Goal: Task Accomplishment & Management: Use online tool/utility

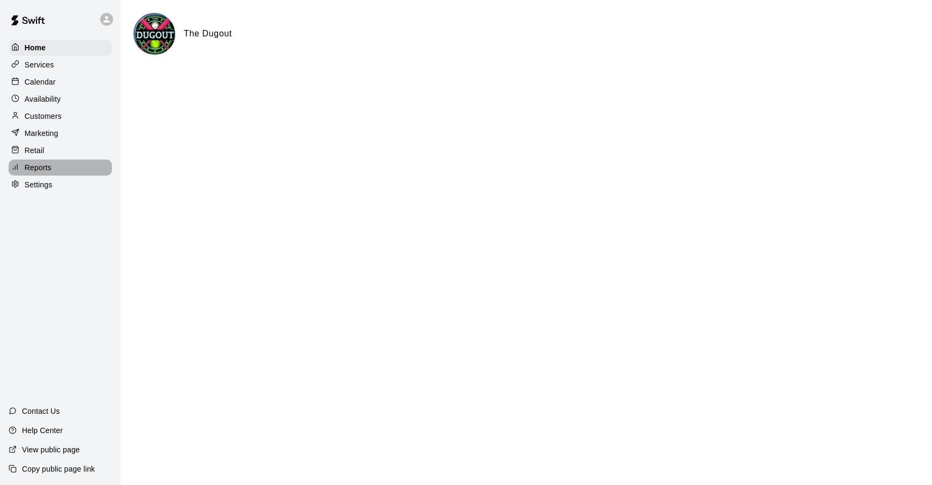
click at [44, 173] on p "Reports" at bounding box center [38, 167] width 27 height 11
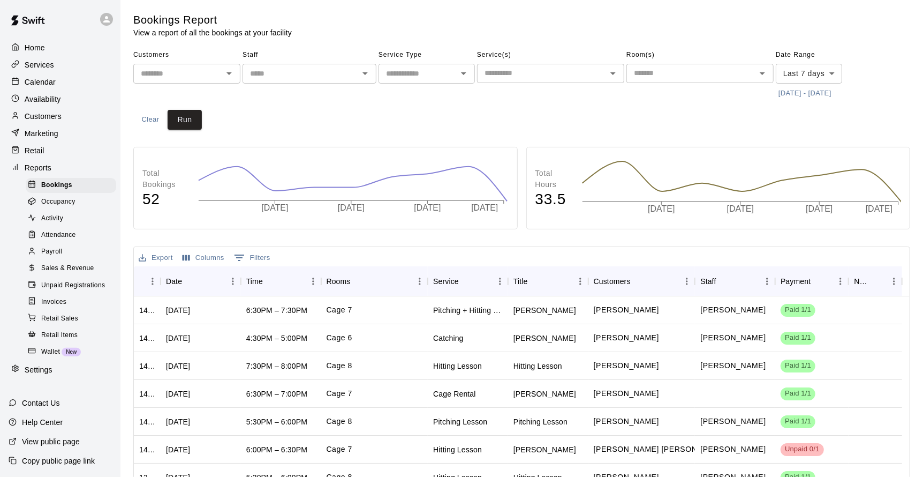
click at [59, 256] on span "Payroll" at bounding box center [51, 251] width 21 height 11
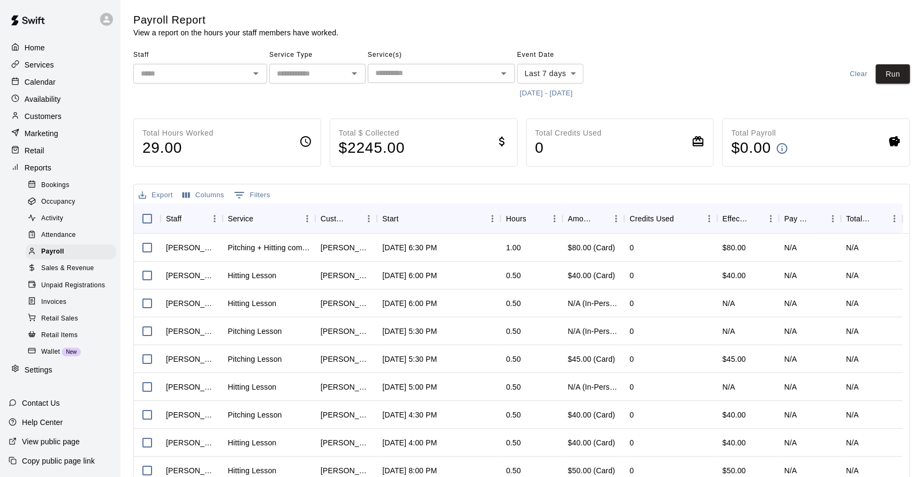
click at [263, 77] on div "​" at bounding box center [200, 74] width 134 height 20
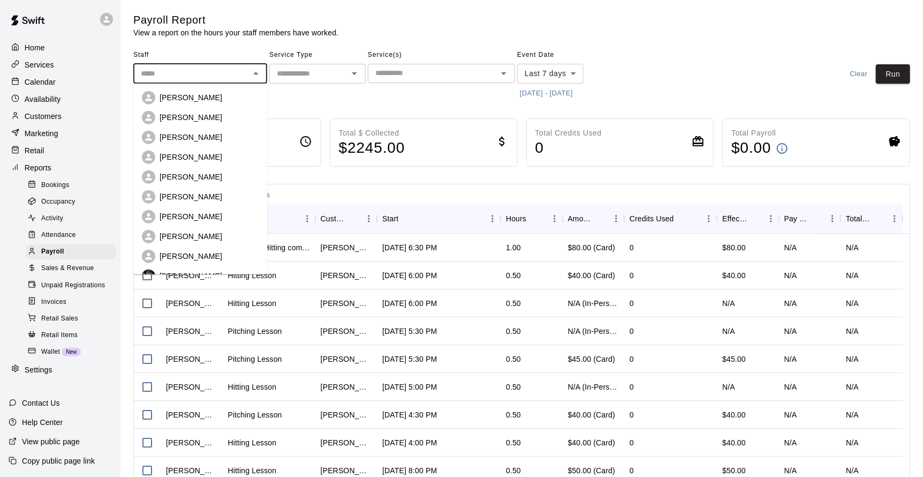
click at [199, 98] on p "[PERSON_NAME]" at bounding box center [191, 97] width 63 height 11
type input "**********"
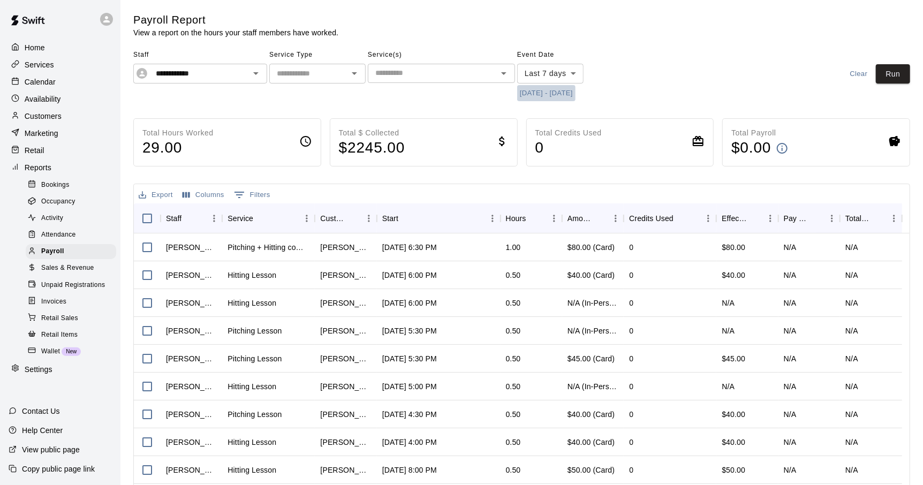
click at [475, 94] on button "[DATE] - [DATE]" at bounding box center [546, 93] width 58 height 17
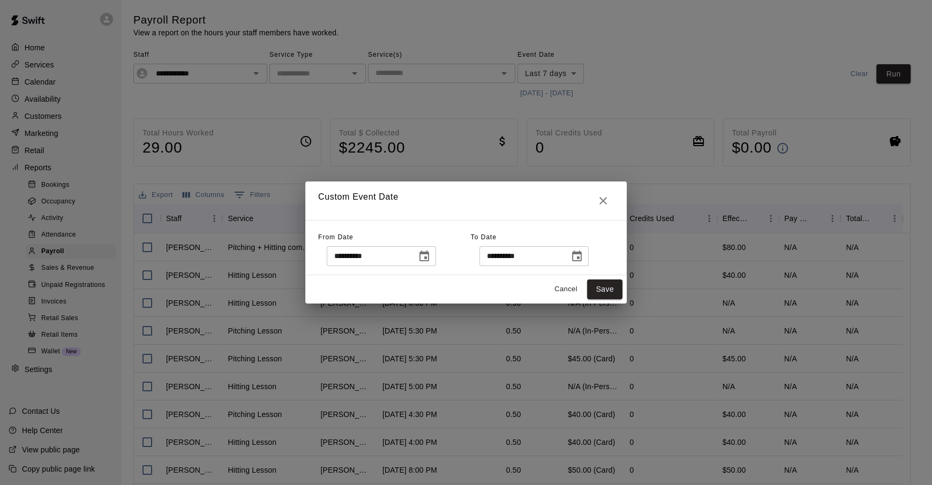
click at [435, 256] on button "Choose date, selected date is Sep 3, 2025" at bounding box center [423, 256] width 21 height 21
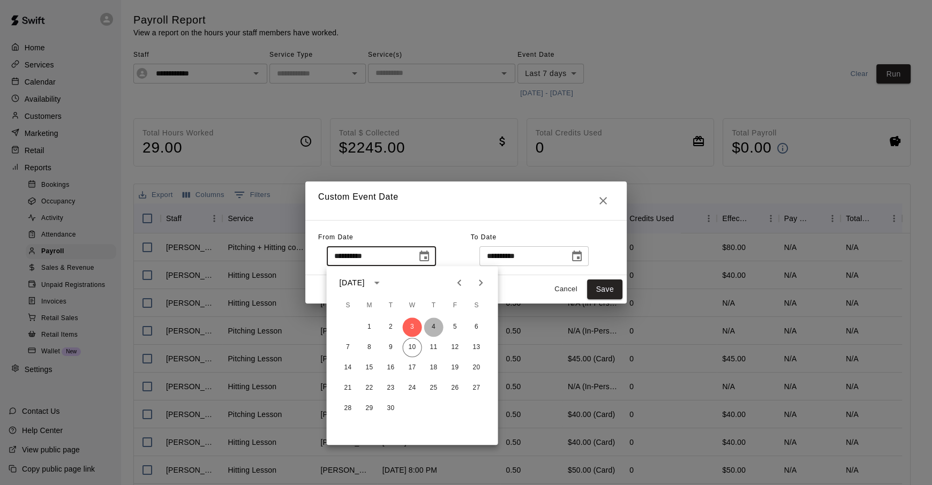
click at [432, 328] on button "4" at bounding box center [433, 327] width 19 height 19
type input "**********"
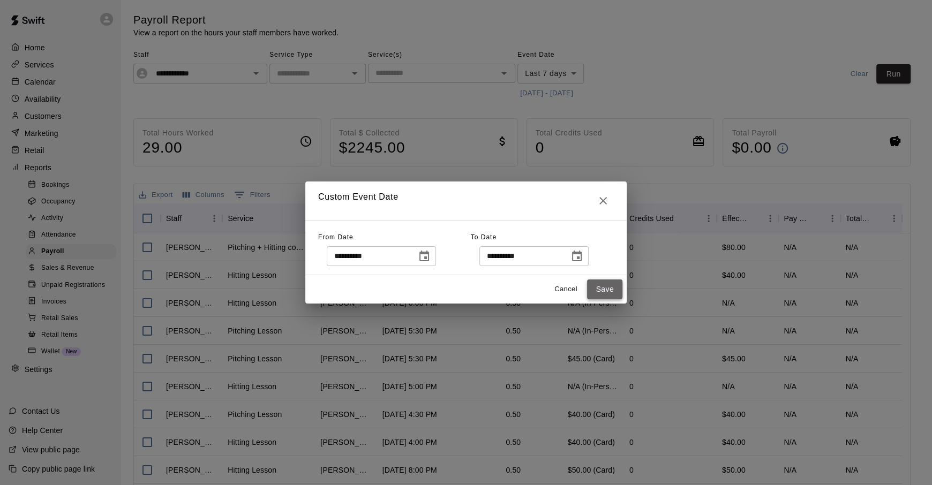
click at [475, 285] on button "Save" at bounding box center [604, 290] width 35 height 20
type input "******"
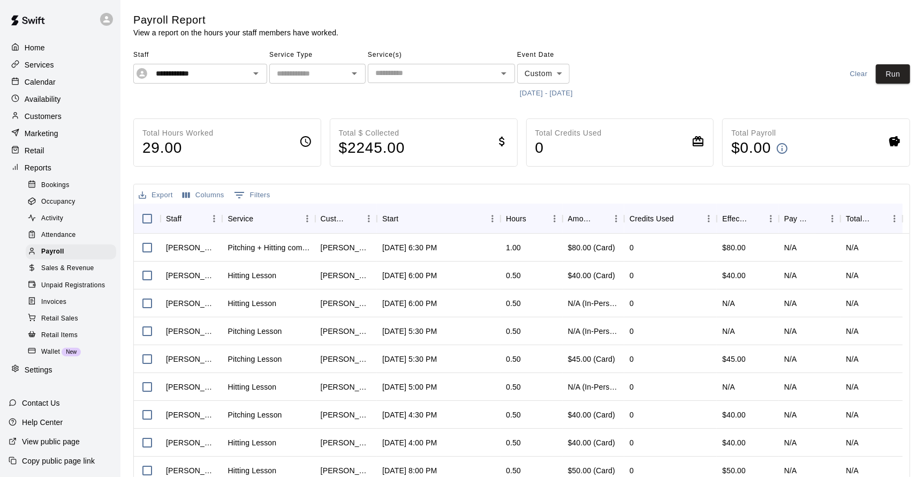
click at [475, 100] on button "[DATE] - [DATE]" at bounding box center [546, 93] width 58 height 17
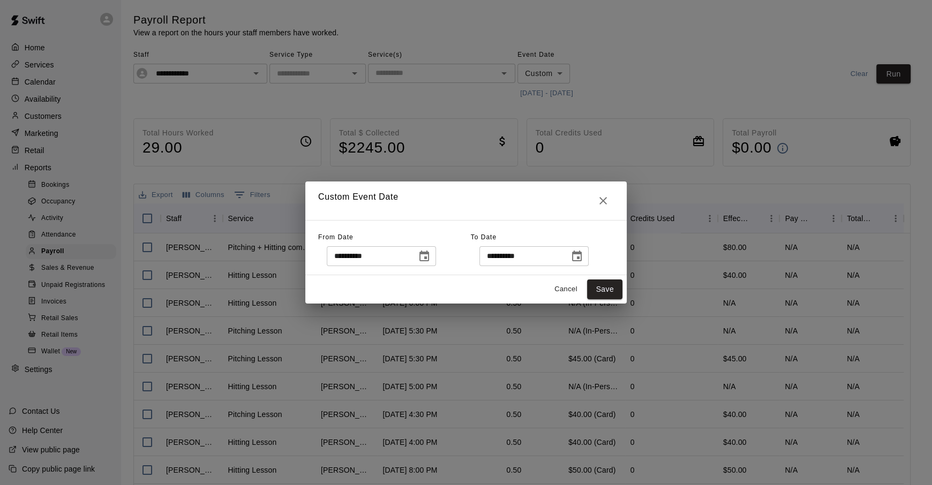
click at [475, 93] on div "**********" at bounding box center [466, 242] width 932 height 485
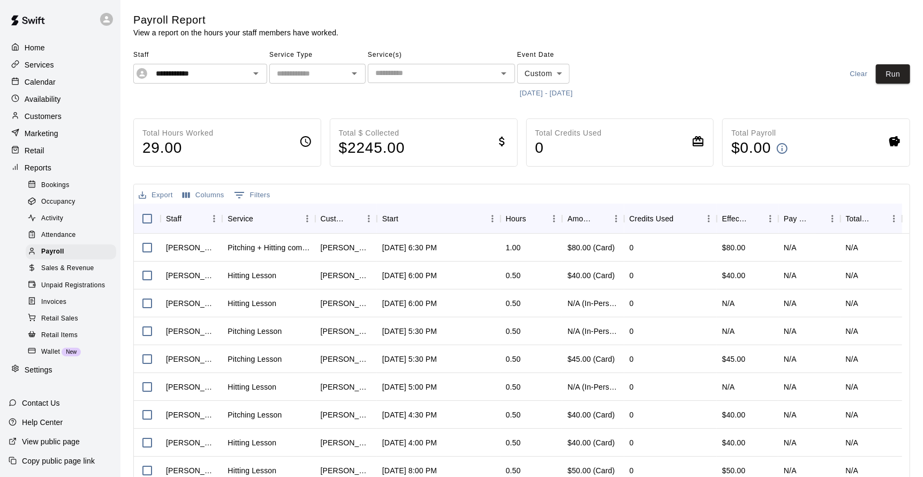
click at [475, 97] on button "[DATE] - [DATE]" at bounding box center [546, 93] width 58 height 17
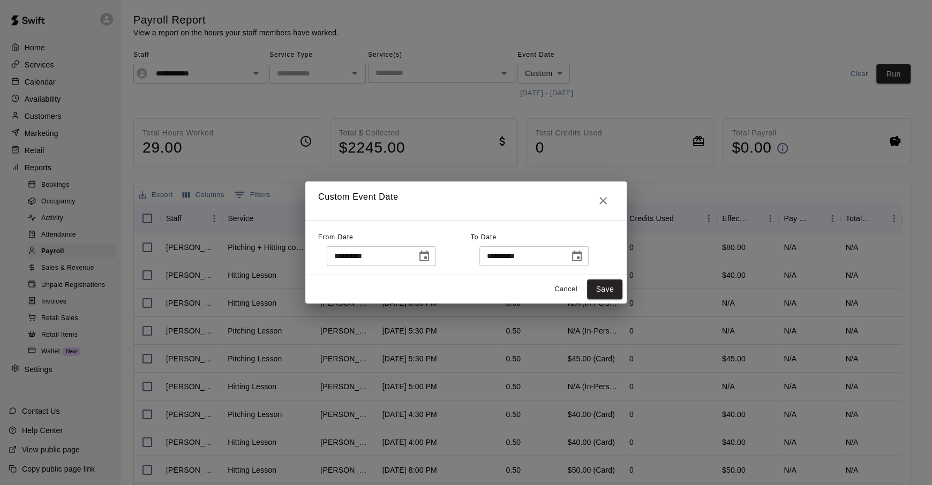
click at [431, 256] on icon "Choose date, selected date is Sep 4, 2025" at bounding box center [424, 256] width 13 height 13
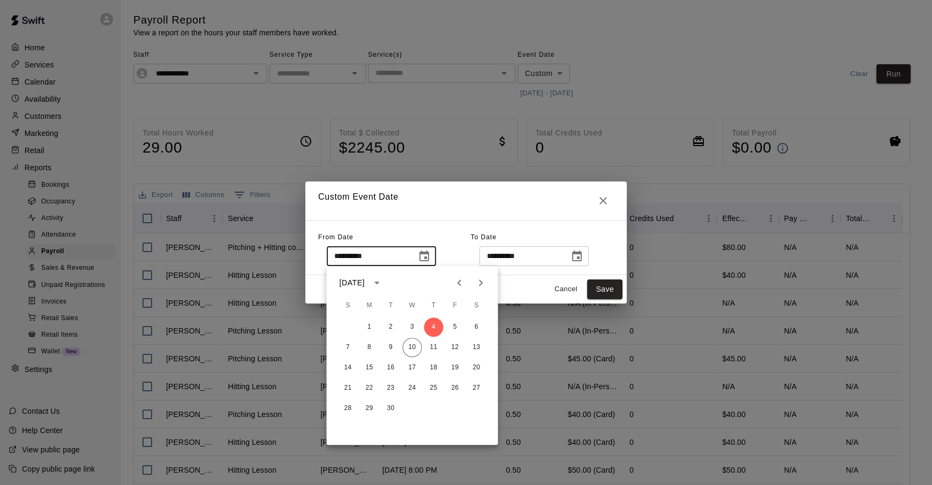
click at [462, 278] on icon "Previous month" at bounding box center [459, 282] width 13 height 13
click at [454, 328] on button "1" at bounding box center [455, 327] width 19 height 19
type input "**********"
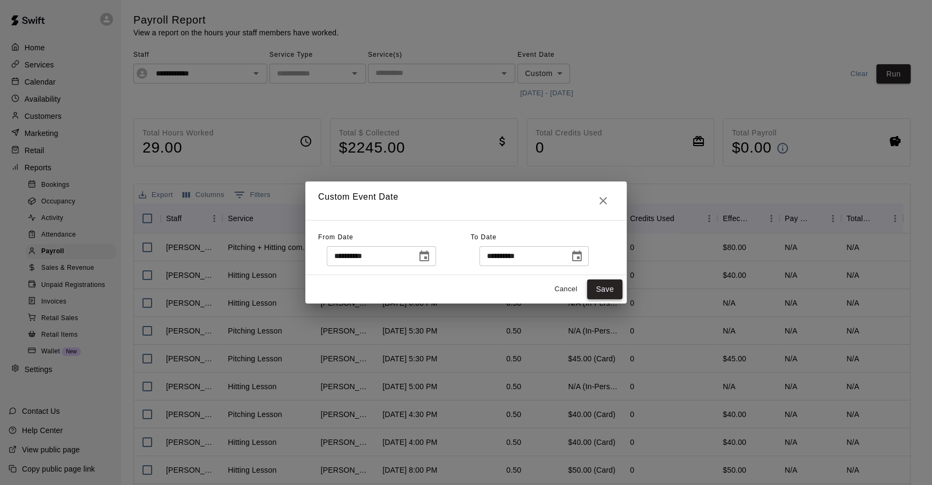
click at [475, 291] on button "Save" at bounding box center [604, 290] width 35 height 20
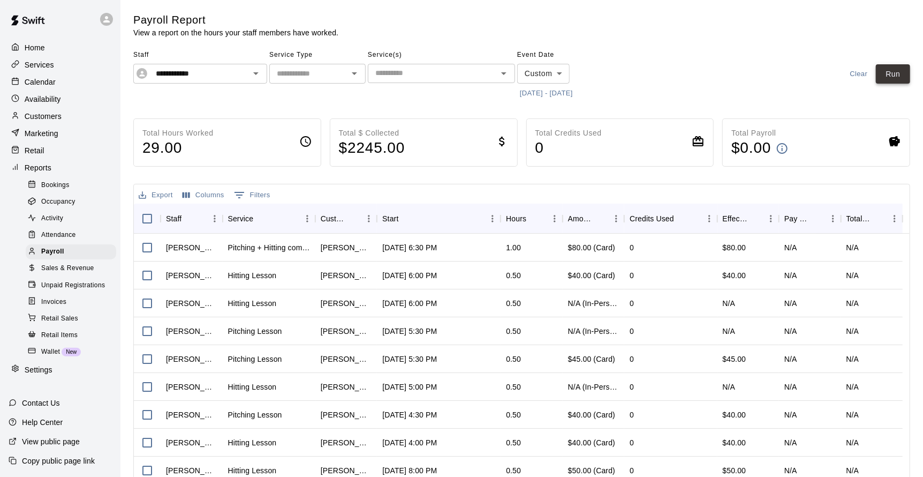
click at [475, 78] on button "Run" at bounding box center [893, 74] width 34 height 20
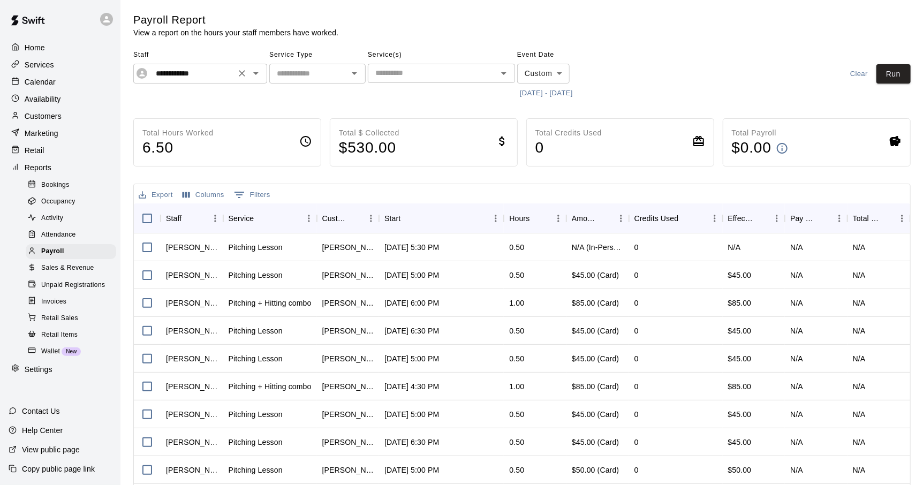
click at [243, 74] on icon "Clear" at bounding box center [242, 73] width 6 height 6
click at [255, 75] on icon "Open" at bounding box center [256, 73] width 13 height 13
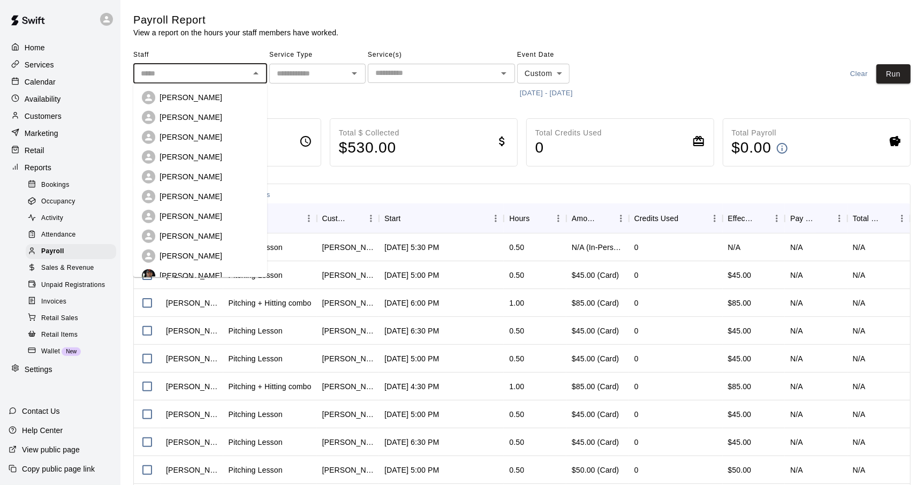
click at [197, 217] on p "[PERSON_NAME]" at bounding box center [191, 216] width 63 height 11
type input "**********"
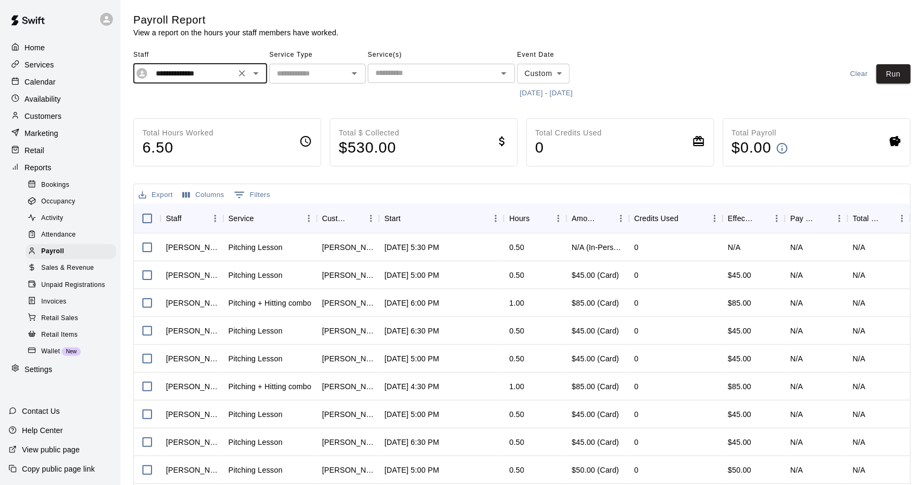
click at [475, 97] on button "[DATE] - [DATE]" at bounding box center [546, 93] width 58 height 17
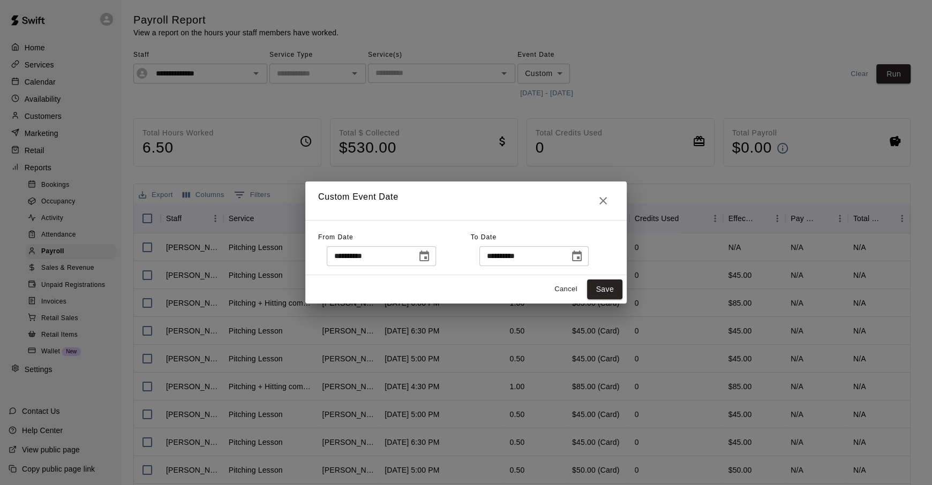
click at [429, 252] on icon "Choose date, selected date is Aug 1, 2025" at bounding box center [424, 256] width 10 height 11
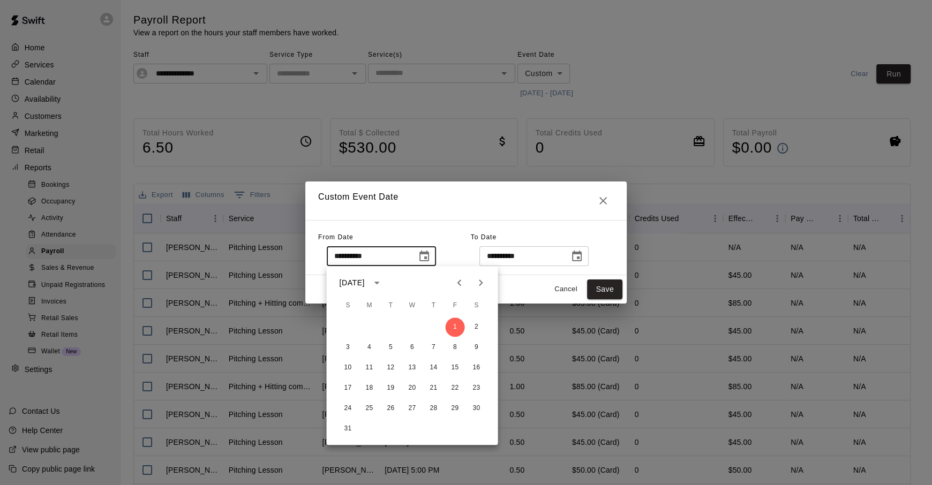
click at [475, 281] on icon "Next month" at bounding box center [480, 282] width 13 height 13
drag, startPoint x: 434, startPoint y: 327, endPoint x: 460, endPoint y: 328, distance: 25.7
click at [435, 327] on button "4" at bounding box center [433, 327] width 19 height 19
type input "**********"
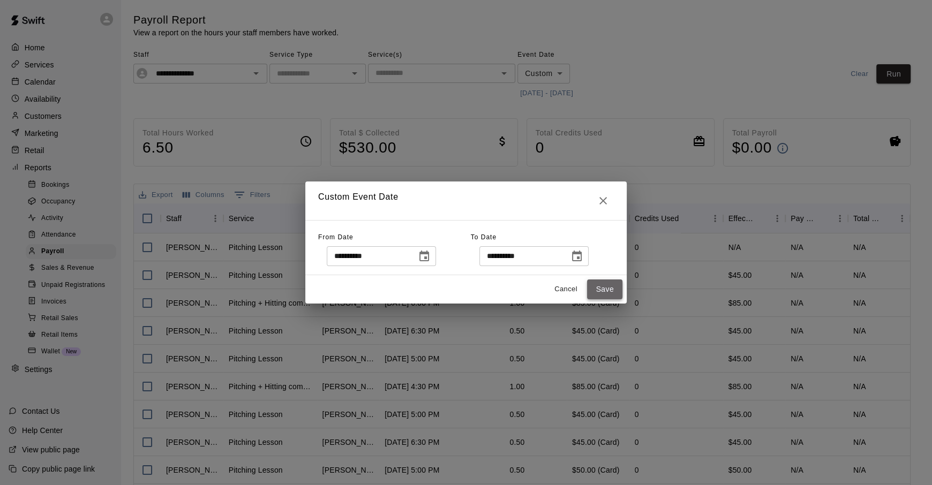
click at [475, 290] on button "Save" at bounding box center [604, 290] width 35 height 20
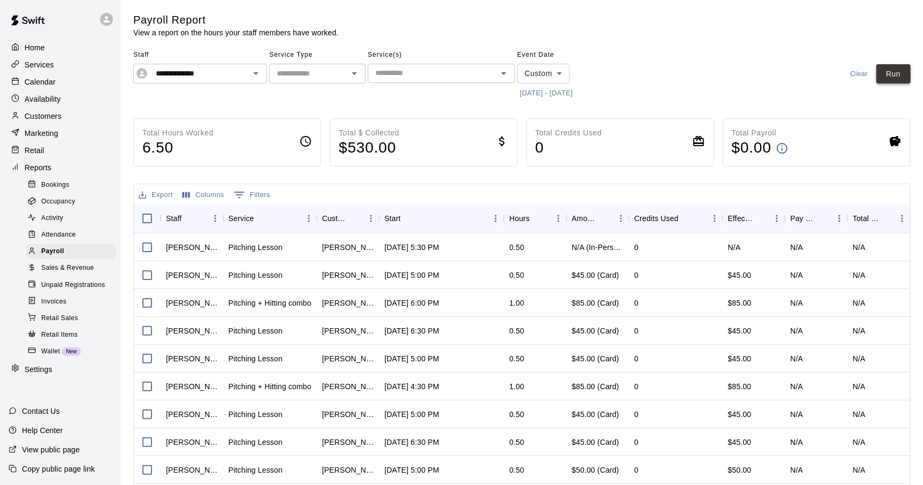
click at [475, 83] on button "Run" at bounding box center [894, 74] width 34 height 20
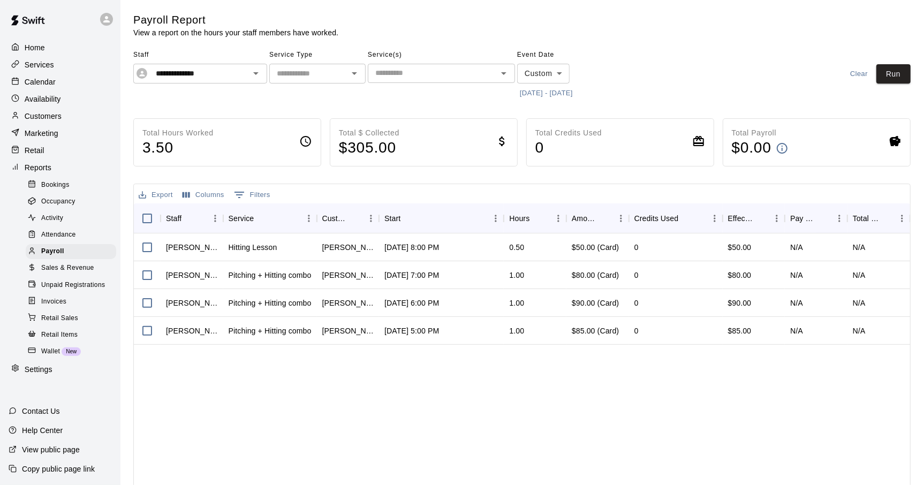
drag, startPoint x: 244, startPoint y: 73, endPoint x: 267, endPoint y: 77, distance: 23.2
click at [246, 73] on icon "Clear" at bounding box center [242, 73] width 11 height 11
click at [258, 76] on icon "Open" at bounding box center [256, 73] width 13 height 13
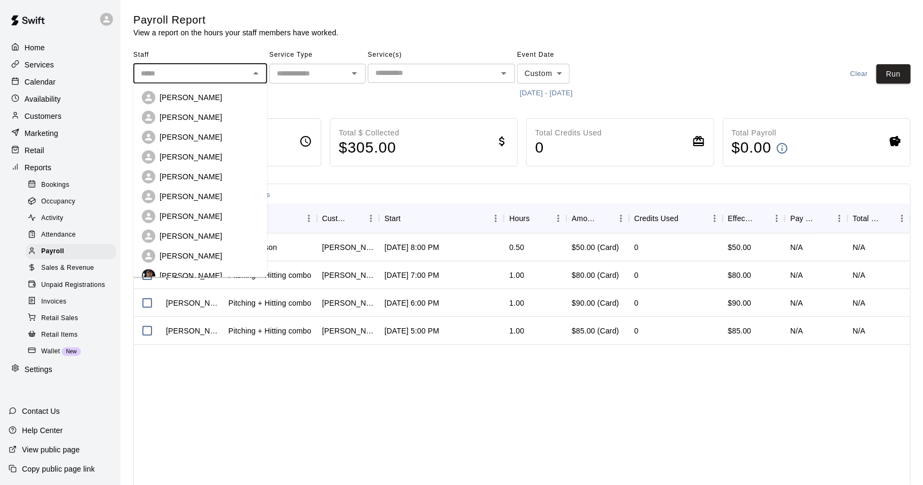
scroll to position [53, 0]
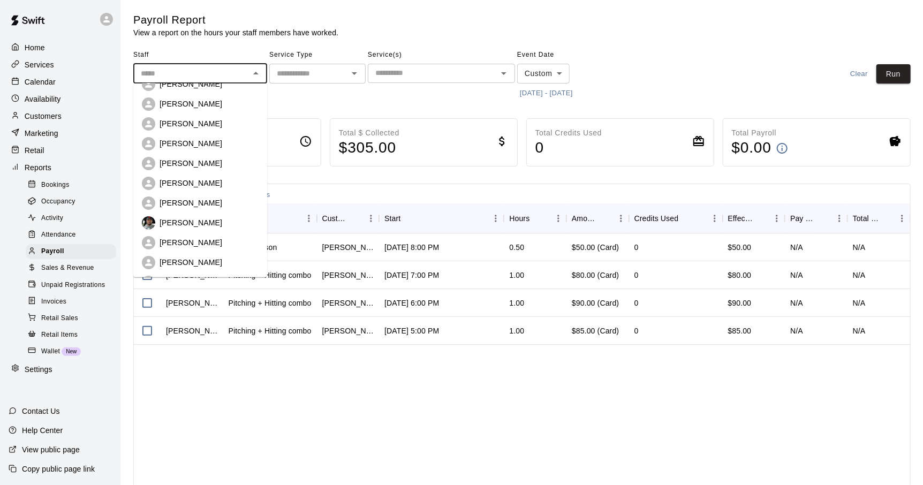
click at [206, 243] on div "[PERSON_NAME]" at bounding box center [209, 242] width 99 height 11
type input "**********"
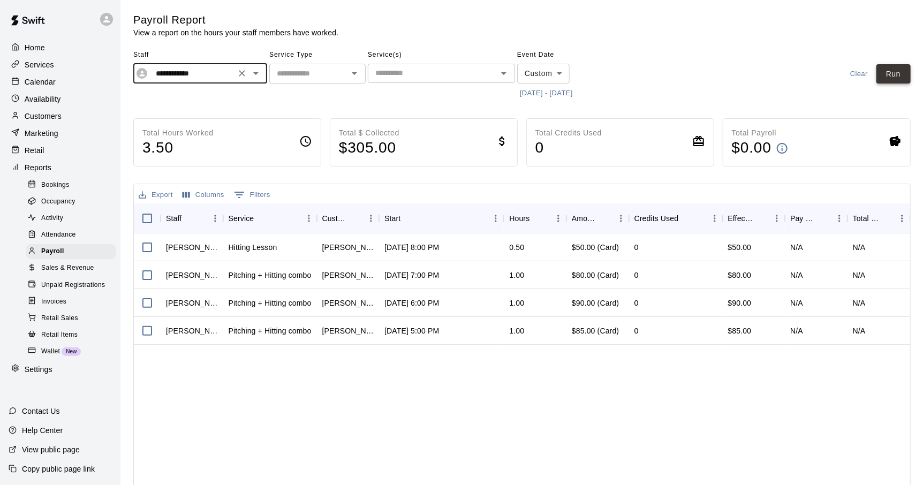
click at [475, 69] on button "Run" at bounding box center [894, 74] width 34 height 20
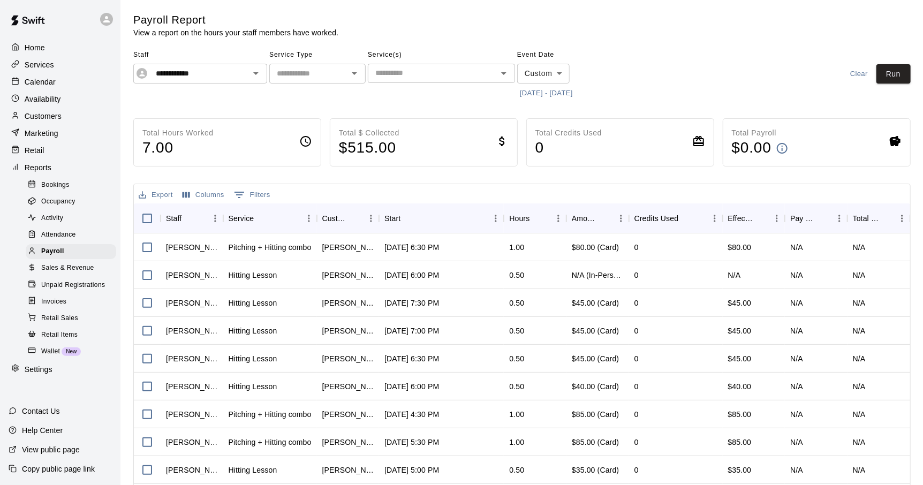
click at [41, 68] on p "Services" at bounding box center [39, 64] width 29 height 11
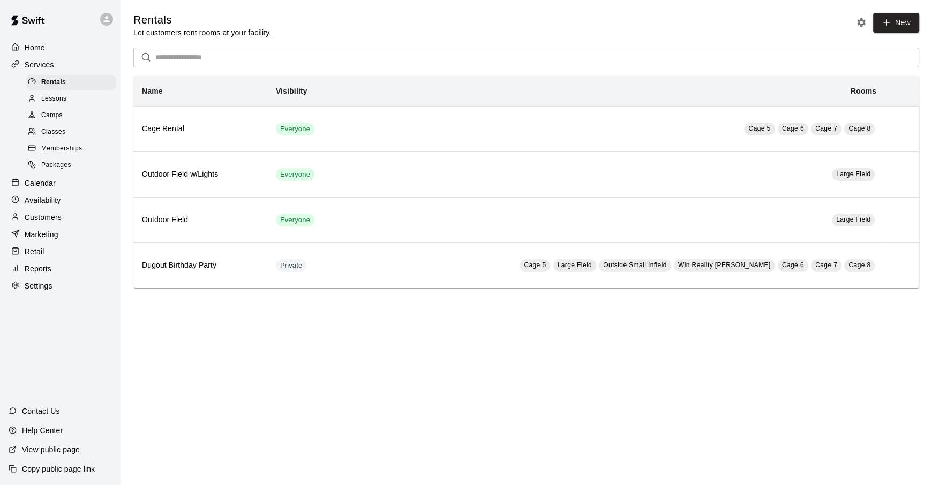
click at [56, 151] on span "Memberships" at bounding box center [61, 149] width 41 height 11
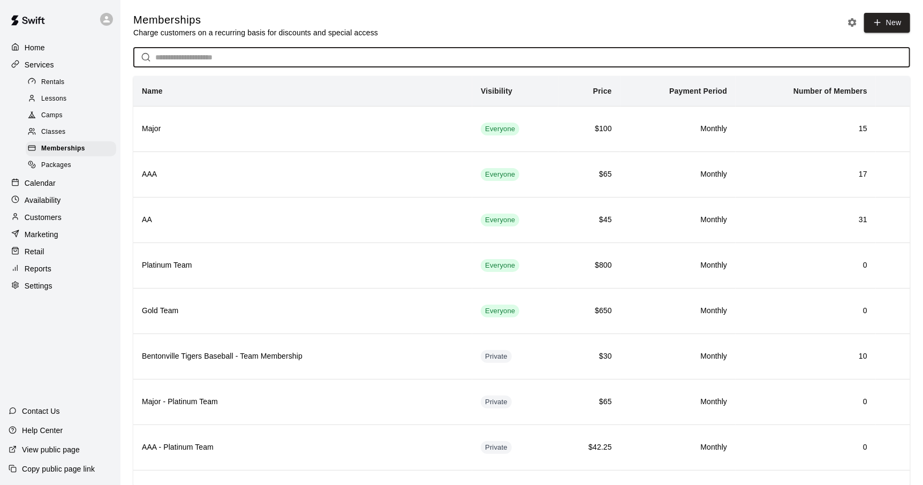
click at [217, 61] on input "text" at bounding box center [532, 58] width 755 height 20
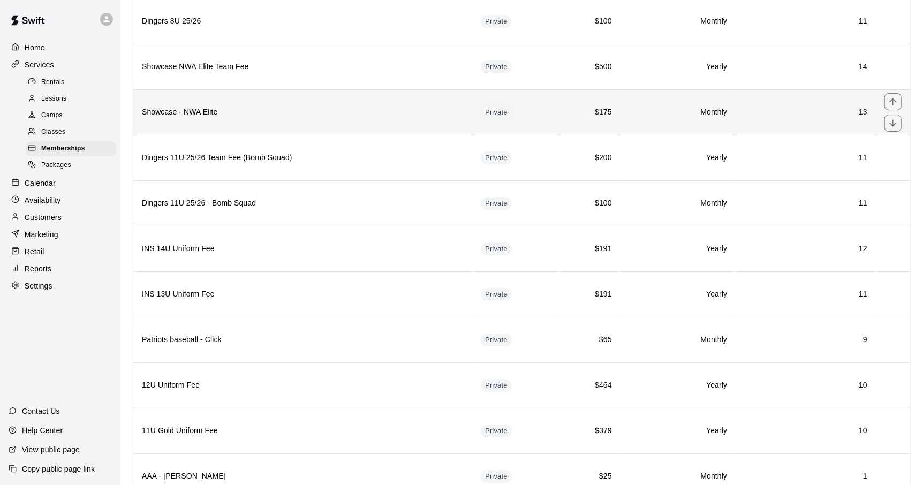
scroll to position [2062, 0]
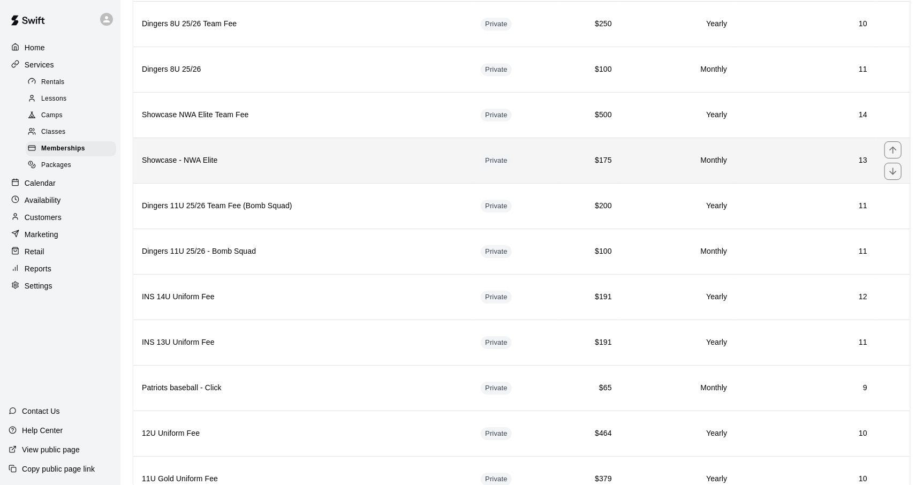
click at [360, 155] on h6 "Showcase - NWA Elite" at bounding box center [303, 161] width 322 height 12
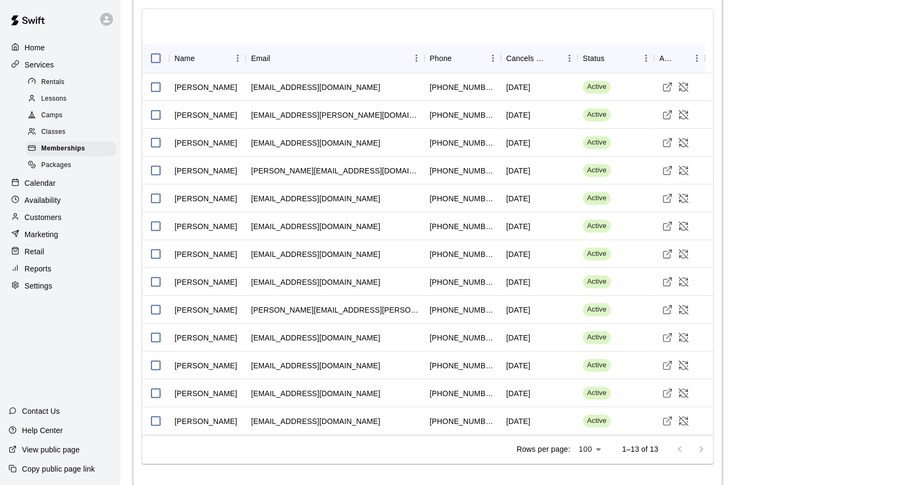
scroll to position [803, 0]
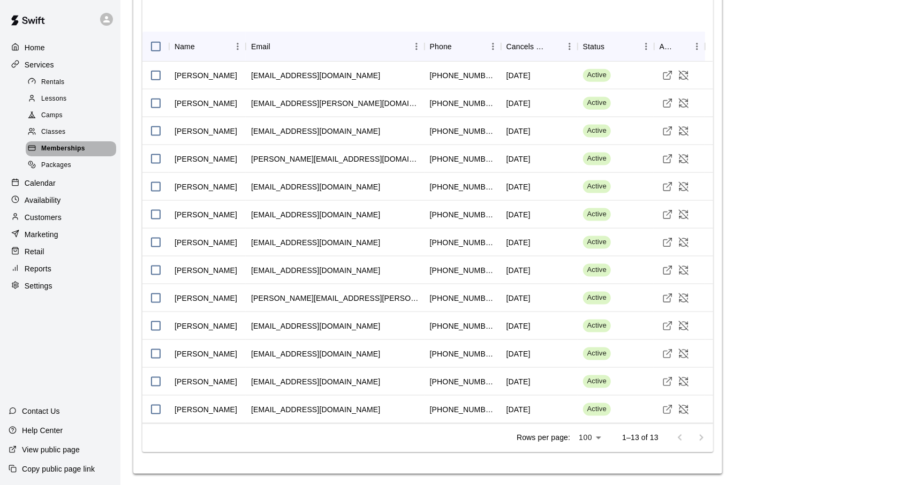
click at [61, 153] on span "Memberships" at bounding box center [63, 149] width 44 height 11
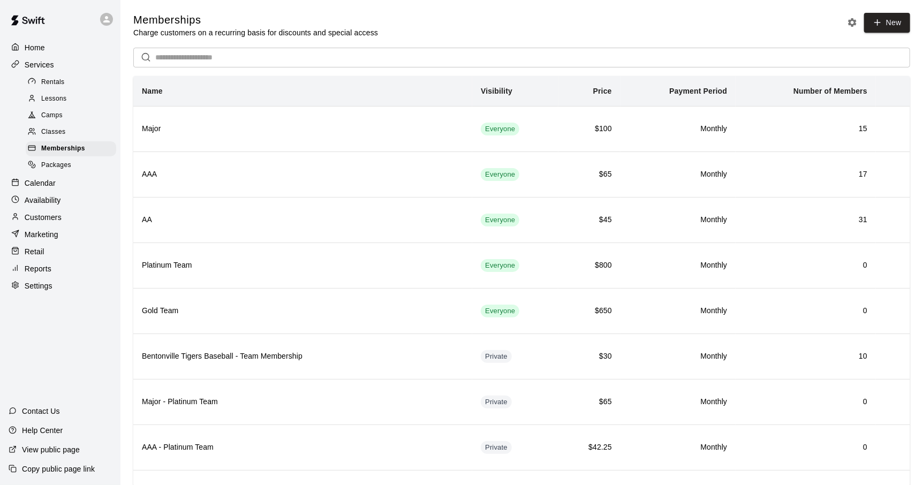
click at [52, 289] on div "Settings" at bounding box center [60, 286] width 103 height 16
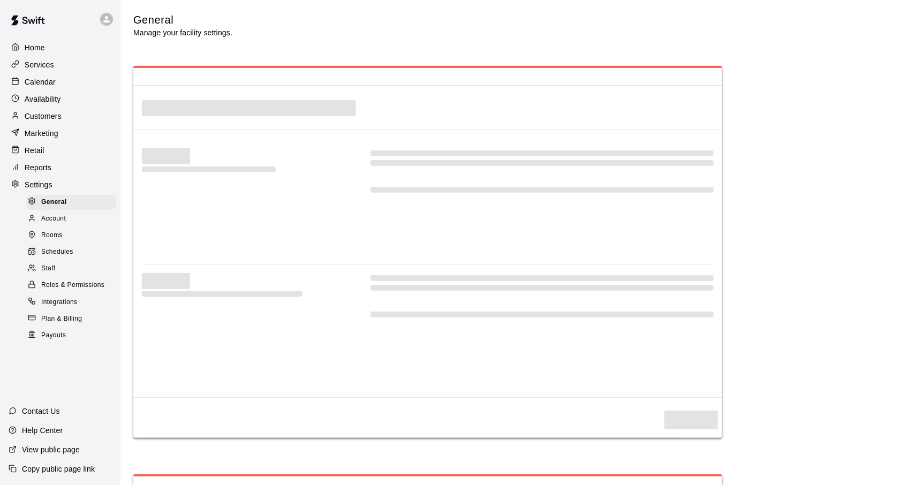
select select "**"
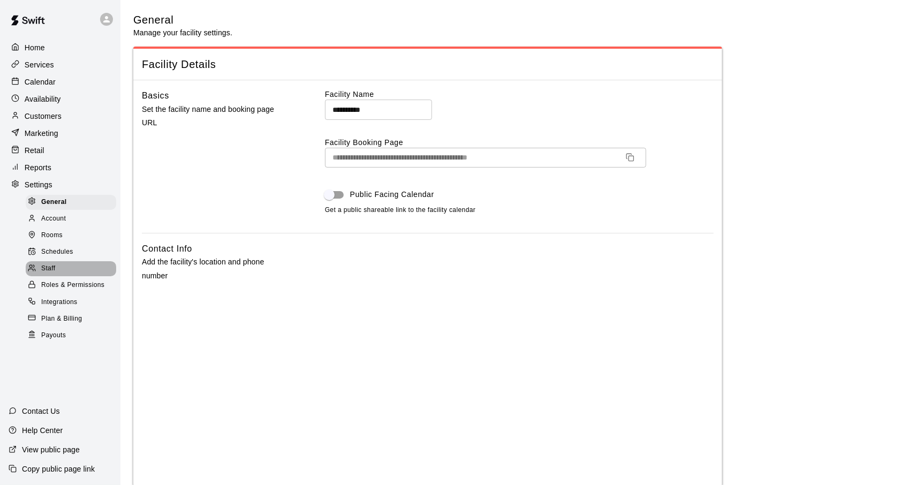
click at [57, 272] on div "Staff" at bounding box center [71, 268] width 90 height 15
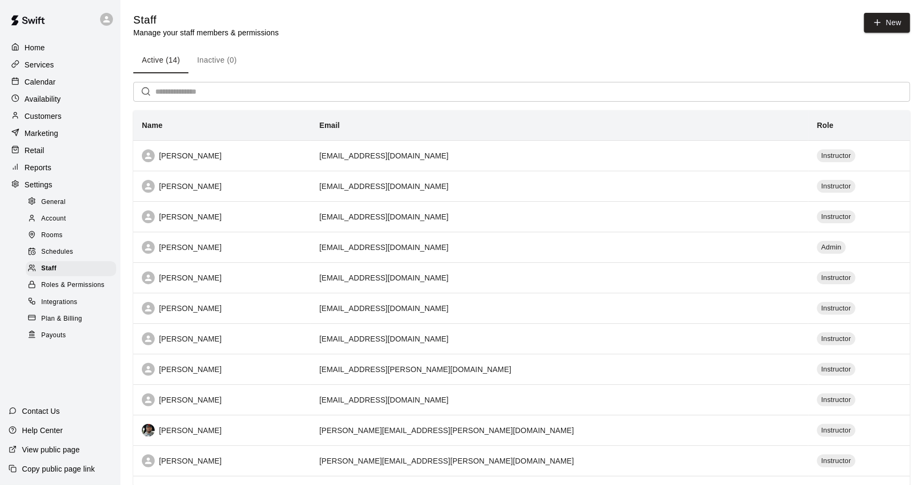
click at [46, 171] on p "Reports" at bounding box center [38, 167] width 27 height 11
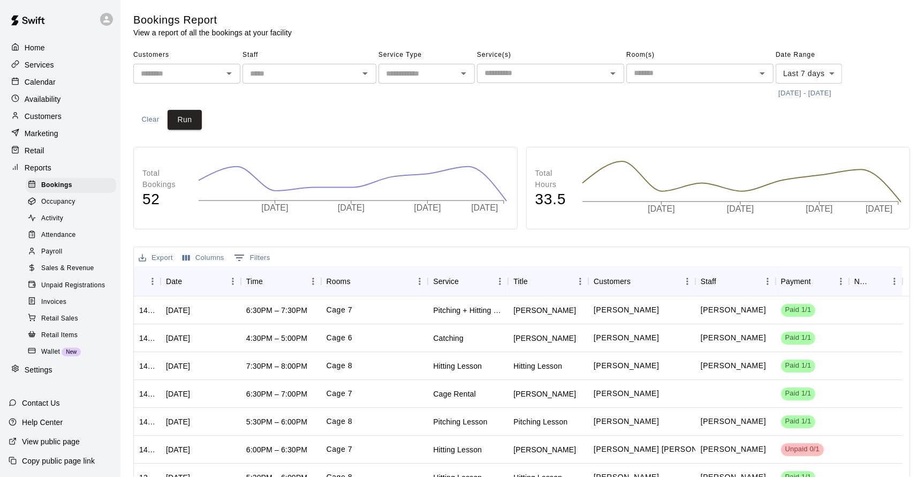
click at [57, 259] on div "Payroll" at bounding box center [71, 251] width 90 height 15
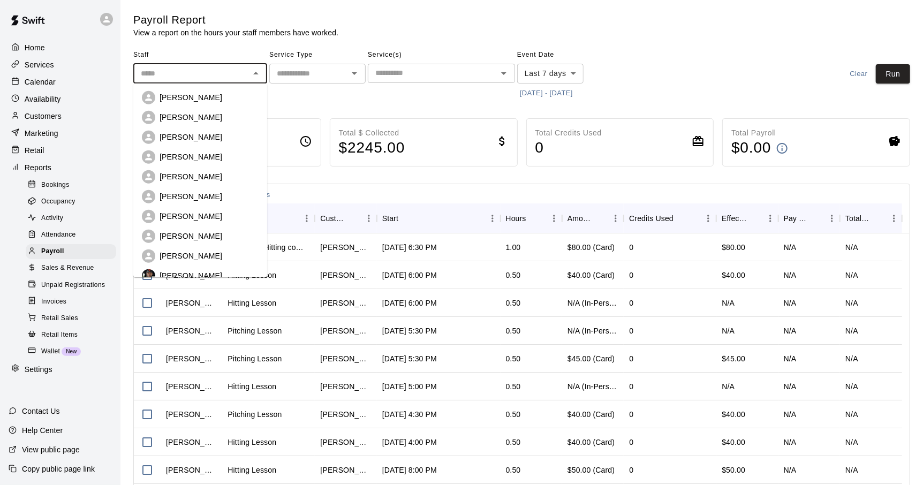
drag, startPoint x: 214, startPoint y: 72, endPoint x: 245, endPoint y: 72, distance: 31.1
click at [216, 72] on input "text" at bounding box center [192, 73] width 110 height 13
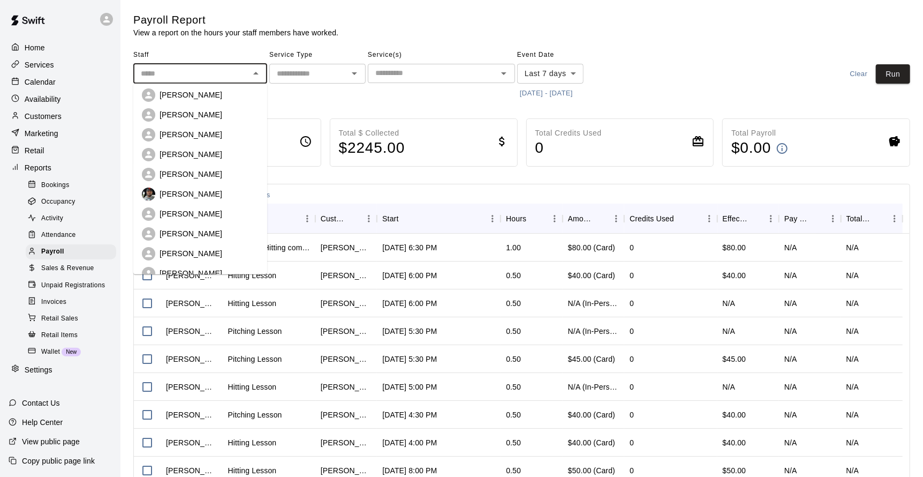
scroll to position [92, 0]
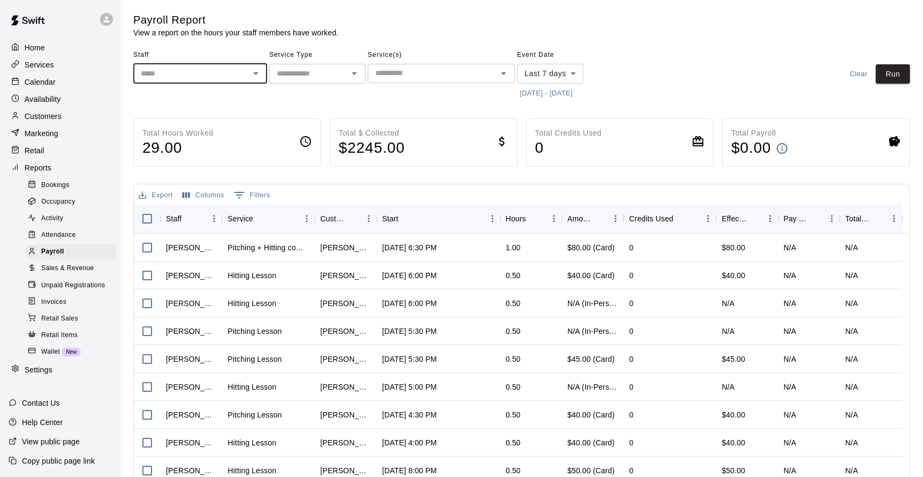
click at [254, 72] on icon "Open" at bounding box center [255, 73] width 5 height 3
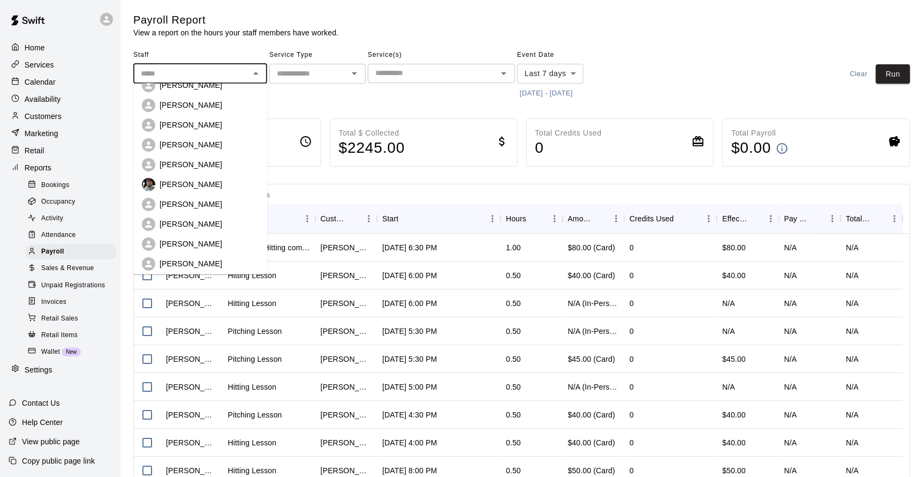
click at [204, 222] on p "[PERSON_NAME]" at bounding box center [191, 223] width 63 height 11
type input "**********"
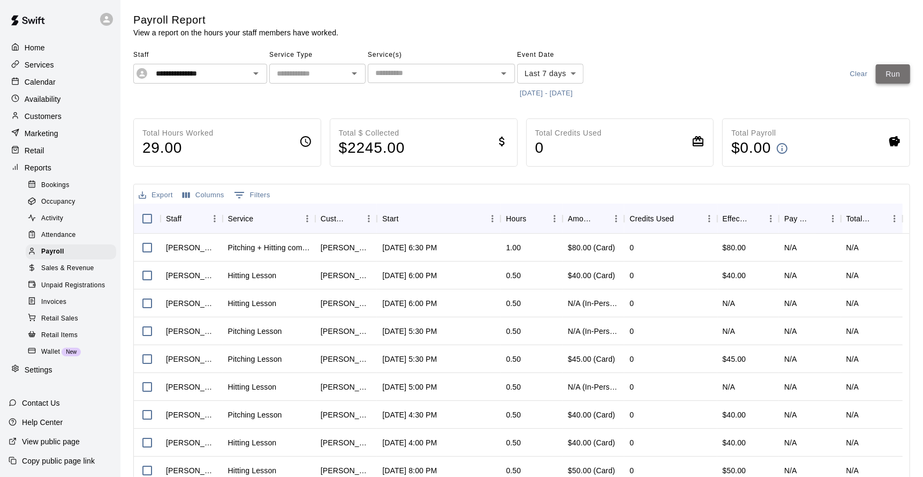
click at [475, 79] on button "Run" at bounding box center [893, 74] width 34 height 20
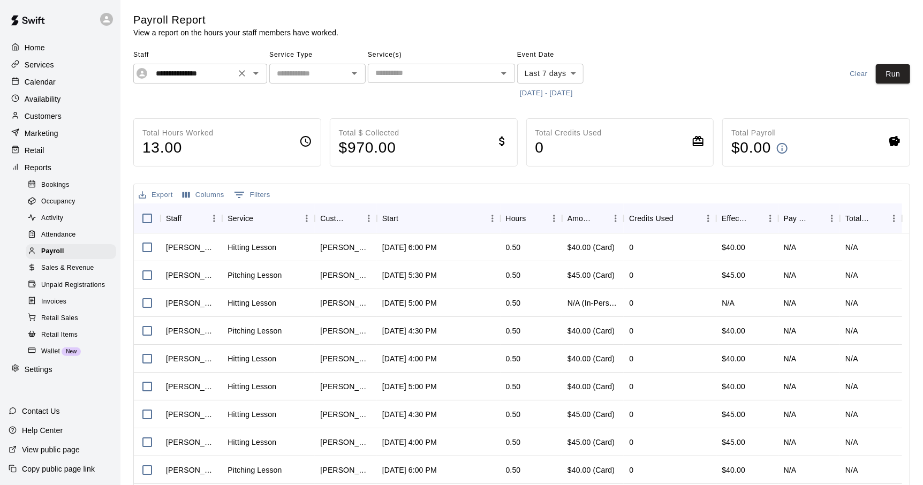
click at [243, 76] on icon "Clear" at bounding box center [242, 73] width 11 height 11
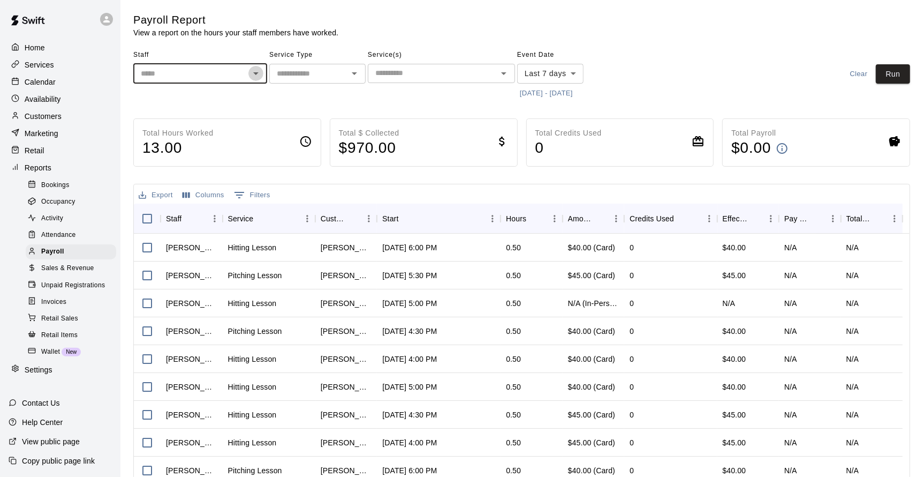
click at [254, 74] on icon "Open" at bounding box center [256, 73] width 13 height 13
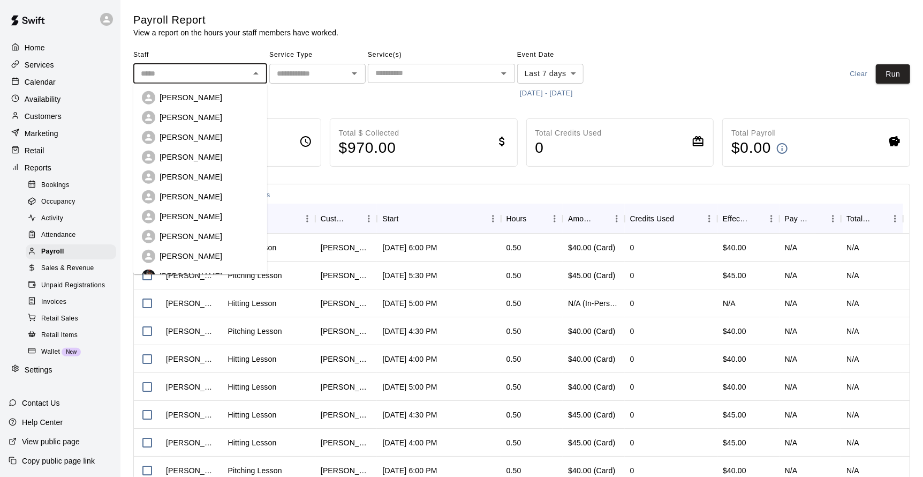
click at [214, 133] on p "[PERSON_NAME]" at bounding box center [191, 137] width 63 height 11
type input "**********"
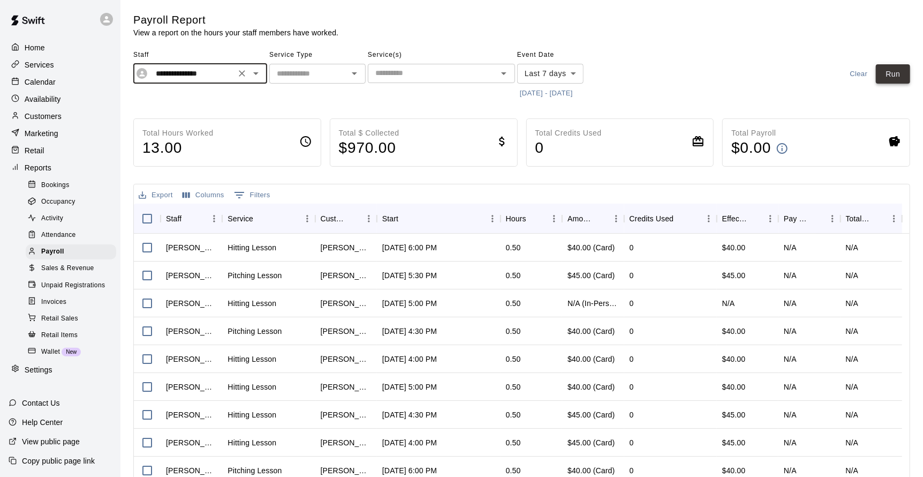
click at [475, 70] on button "Run" at bounding box center [893, 74] width 34 height 20
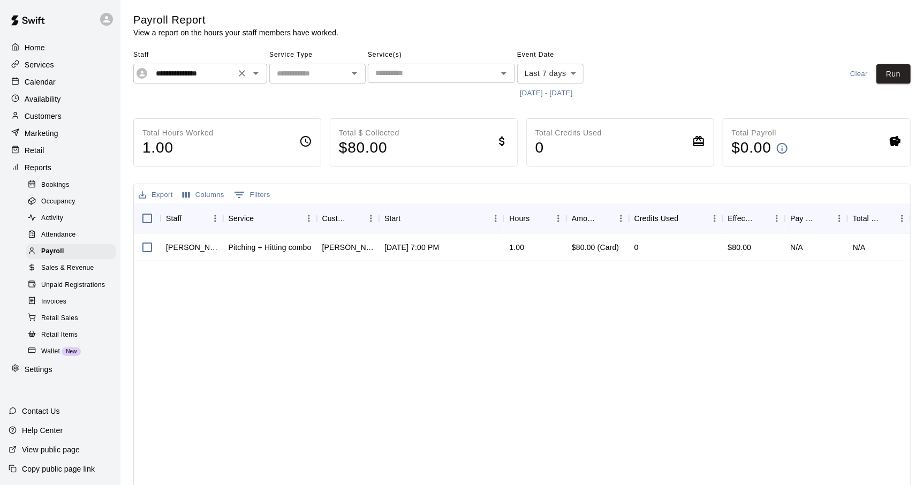
drag, startPoint x: 243, startPoint y: 75, endPoint x: 254, endPoint y: 75, distance: 11.2
click at [248, 75] on div at bounding box center [249, 73] width 28 height 15
click at [256, 76] on icon "Open" at bounding box center [256, 73] width 13 height 13
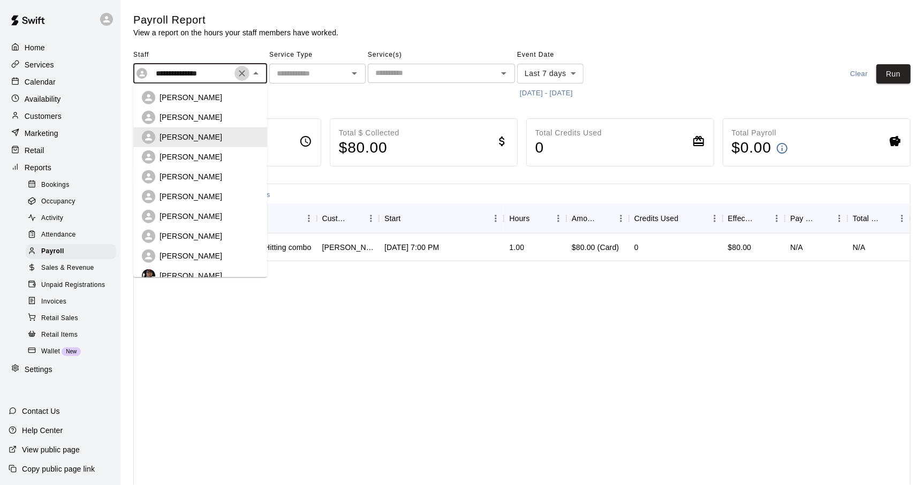
click at [243, 73] on icon "Clear" at bounding box center [242, 73] width 6 height 6
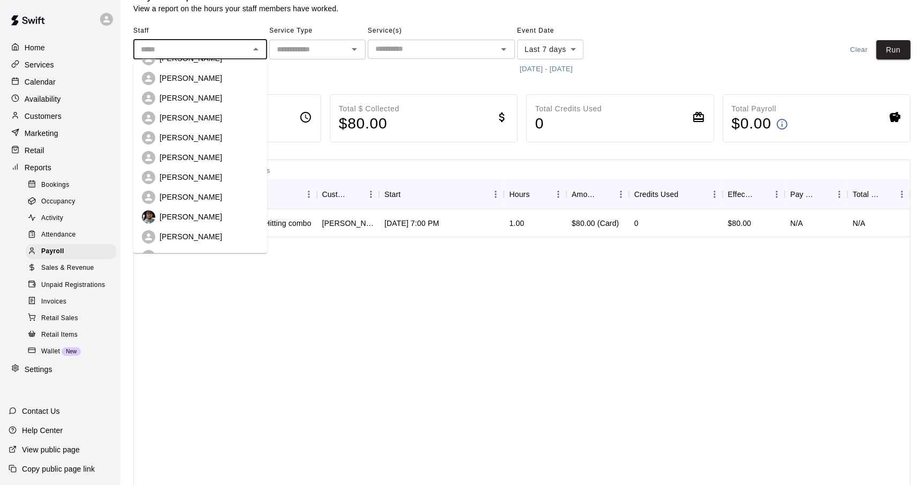
scroll to position [53, 0]
click at [192, 158] on p "[PERSON_NAME]" at bounding box center [191, 159] width 63 height 11
type input "**********"
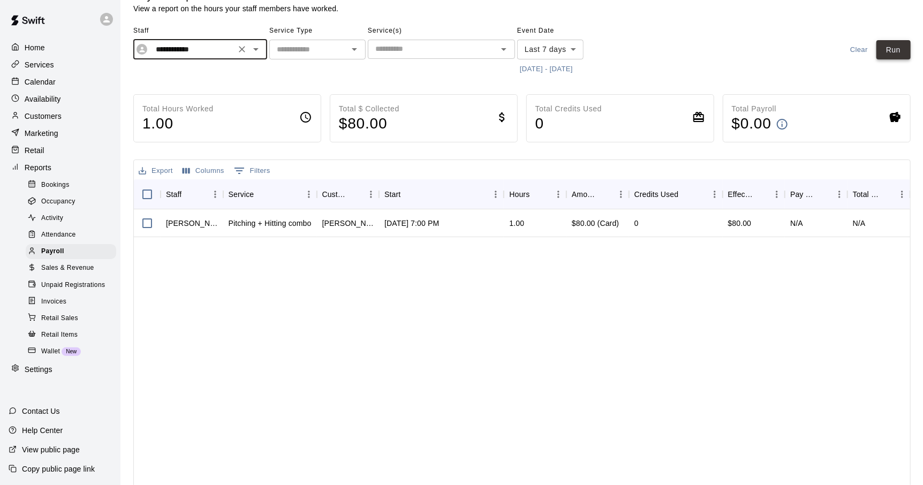
click at [475, 48] on button "Run" at bounding box center [894, 50] width 34 height 20
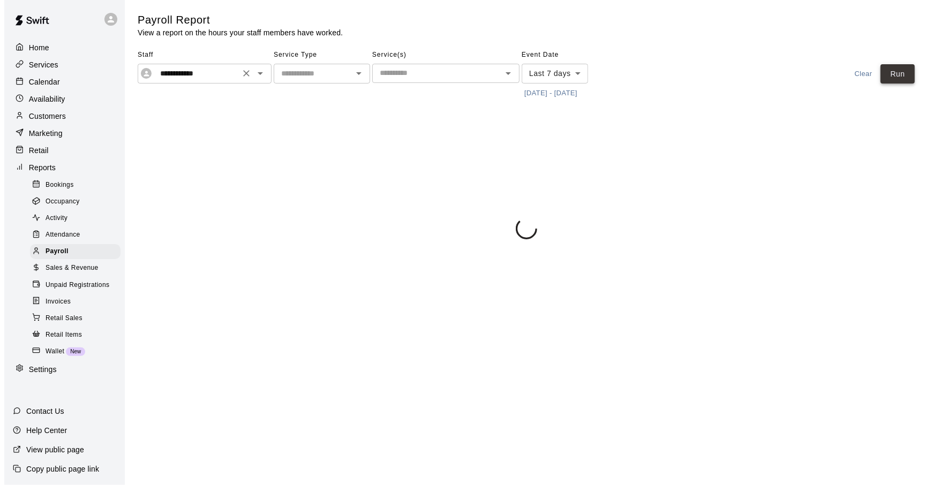
scroll to position [0, 0]
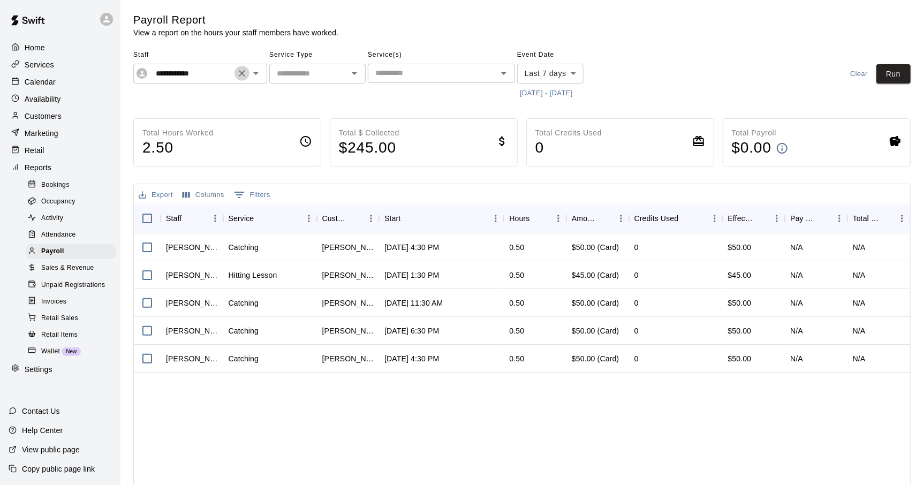
click at [242, 73] on icon "Clear" at bounding box center [242, 73] width 6 height 6
click at [40, 63] on p "Services" at bounding box center [39, 64] width 29 height 11
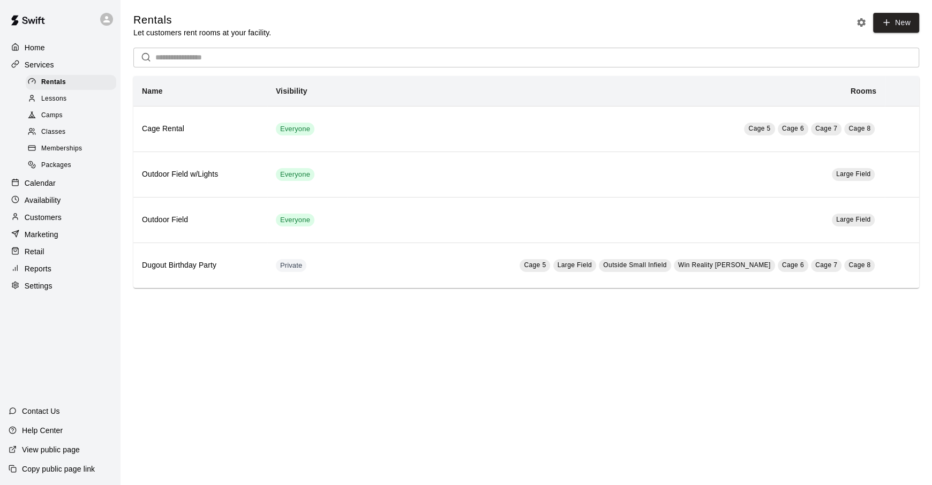
click at [53, 153] on span "Memberships" at bounding box center [61, 149] width 41 height 11
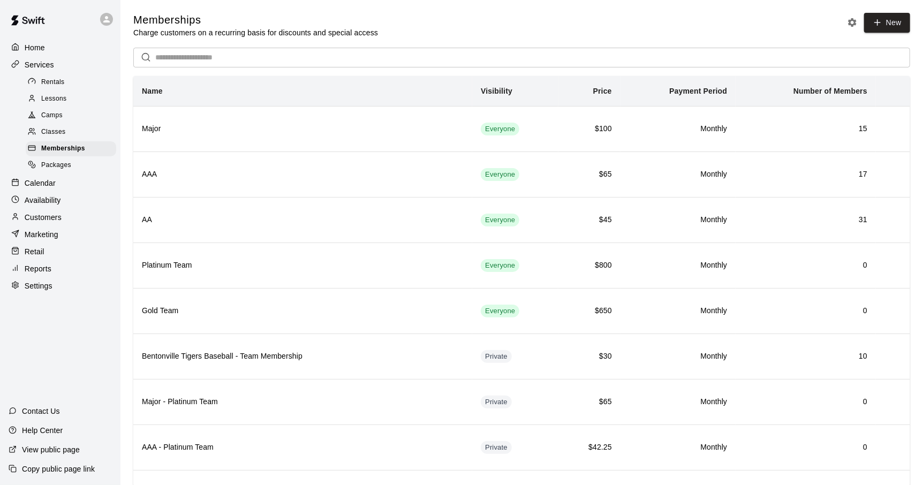
click at [233, 61] on input "text" at bounding box center [532, 58] width 755 height 20
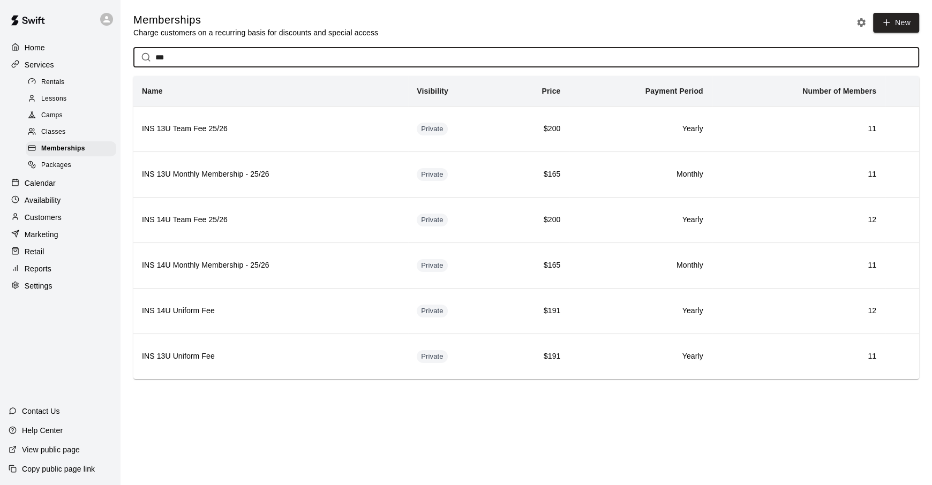
type input "***"
click at [475, 409] on html "Home Services Rentals Lessons Camps Classes Memberships Packages Calendar Avail…" at bounding box center [466, 204] width 932 height 409
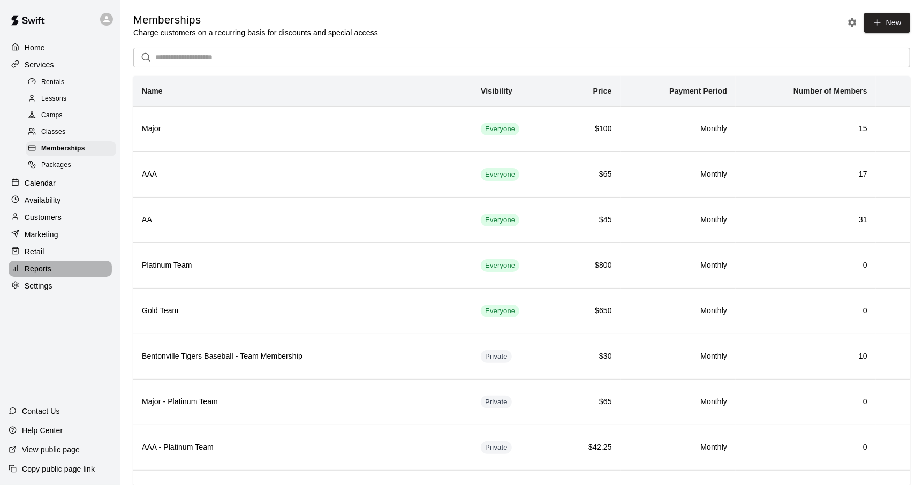
click at [42, 277] on div "Reports" at bounding box center [60, 269] width 103 height 16
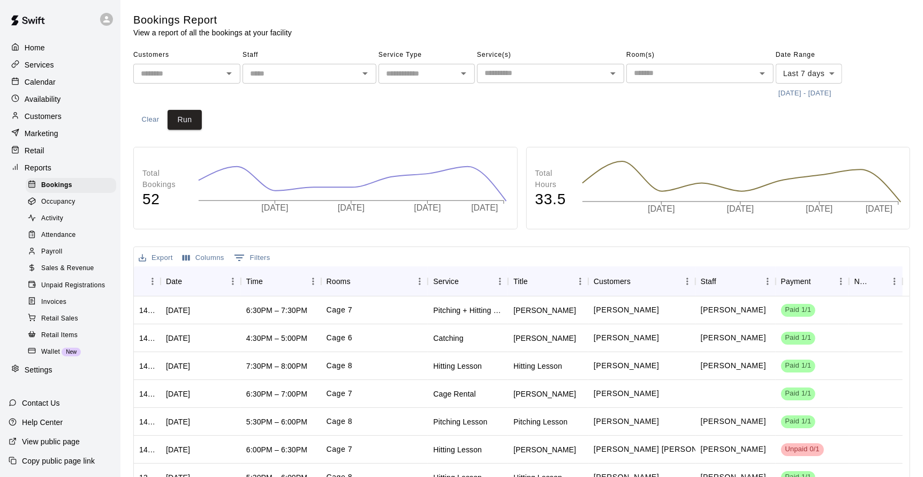
click at [52, 253] on span "Payroll" at bounding box center [51, 251] width 21 height 11
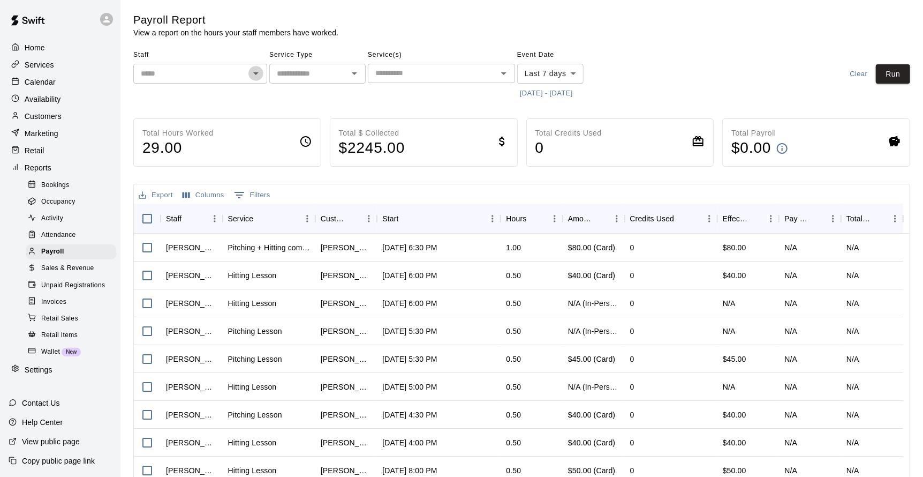
click at [258, 73] on icon "Open" at bounding box center [255, 73] width 5 height 3
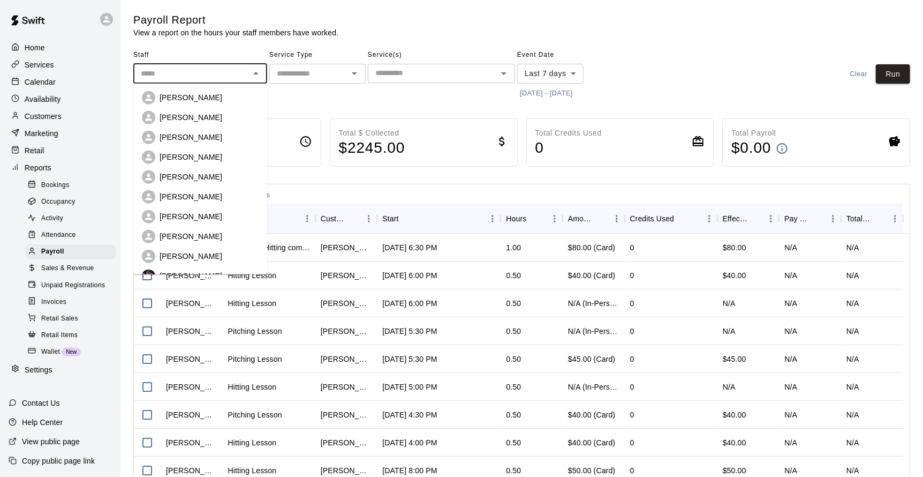
click at [197, 217] on p "[PERSON_NAME]" at bounding box center [191, 216] width 63 height 11
type input "**********"
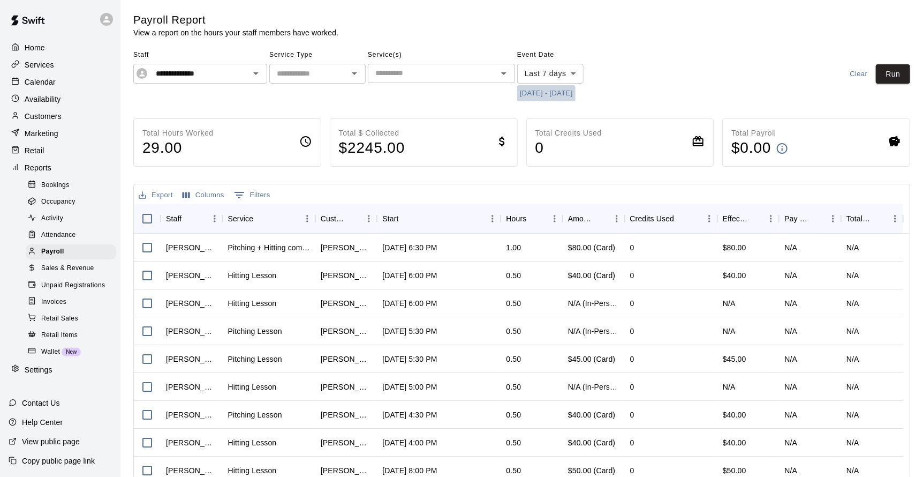
click at [550, 91] on button "[DATE] - [DATE]" at bounding box center [546, 93] width 58 height 17
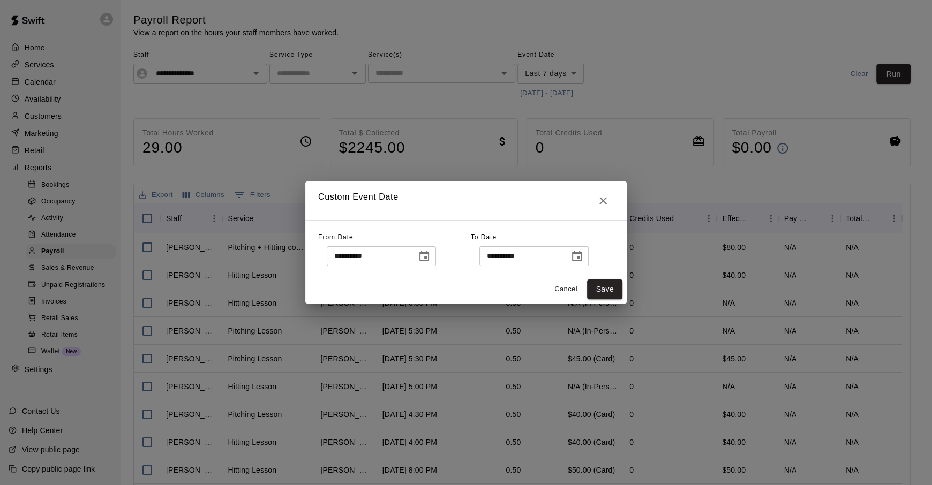
click at [431, 250] on icon "Choose date, selected date is Sep 3, 2025" at bounding box center [424, 256] width 13 height 13
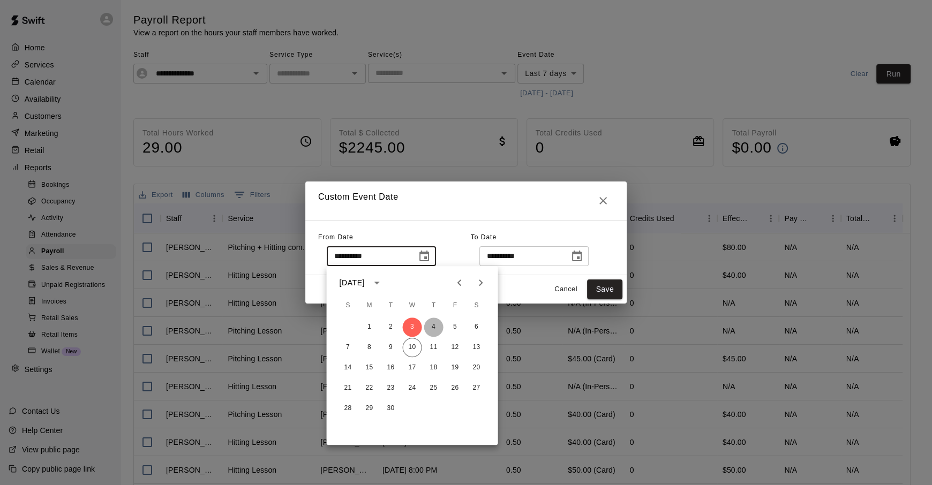
click at [431, 331] on button "4" at bounding box center [433, 327] width 19 height 19
type input "**********"
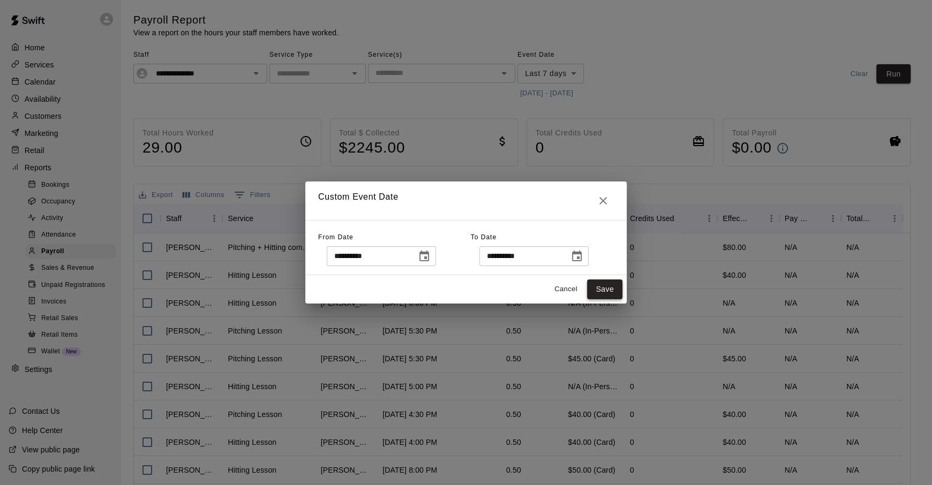
click at [614, 291] on button "Save" at bounding box center [604, 290] width 35 height 20
type input "******"
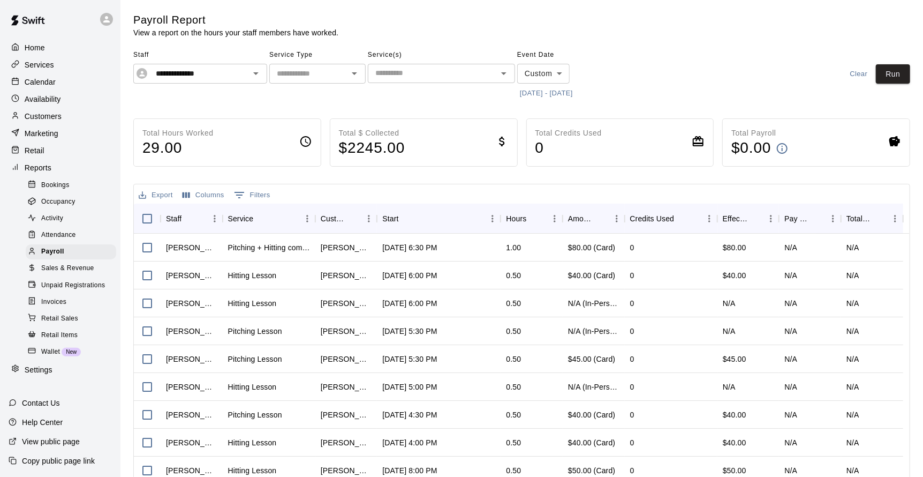
click at [896, 63] on div "**********" at bounding box center [521, 74] width 777 height 55
click at [895, 74] on button "Run" at bounding box center [893, 74] width 34 height 20
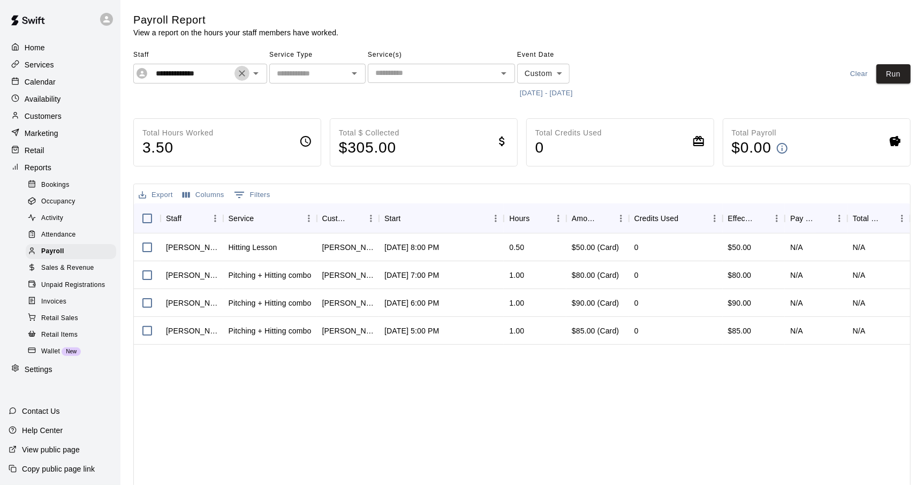
click at [238, 75] on icon "Clear" at bounding box center [242, 73] width 11 height 11
click at [257, 73] on icon "Open" at bounding box center [255, 73] width 5 height 3
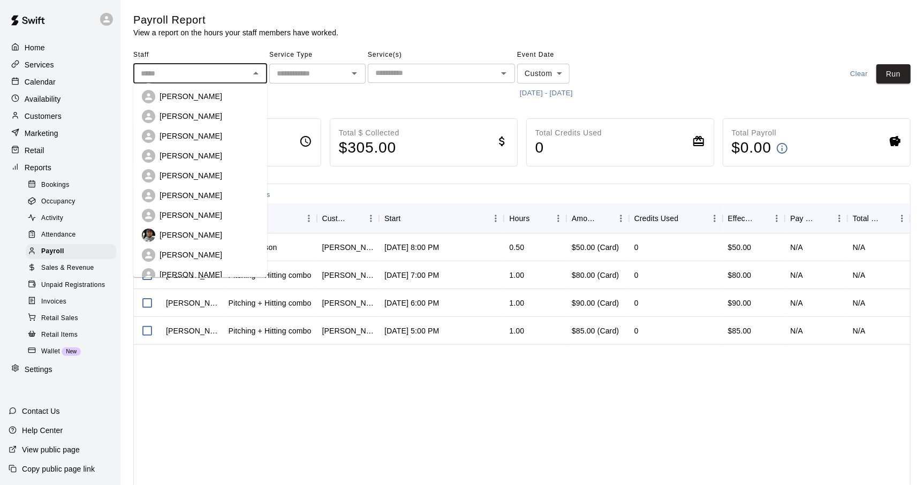
scroll to position [92, 0]
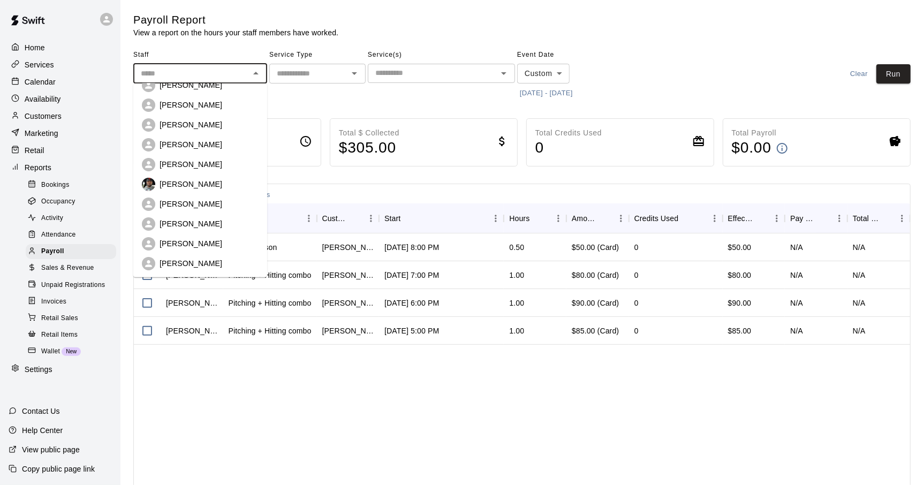
click at [203, 205] on div "[PERSON_NAME]" at bounding box center [209, 204] width 99 height 11
type input "**********"
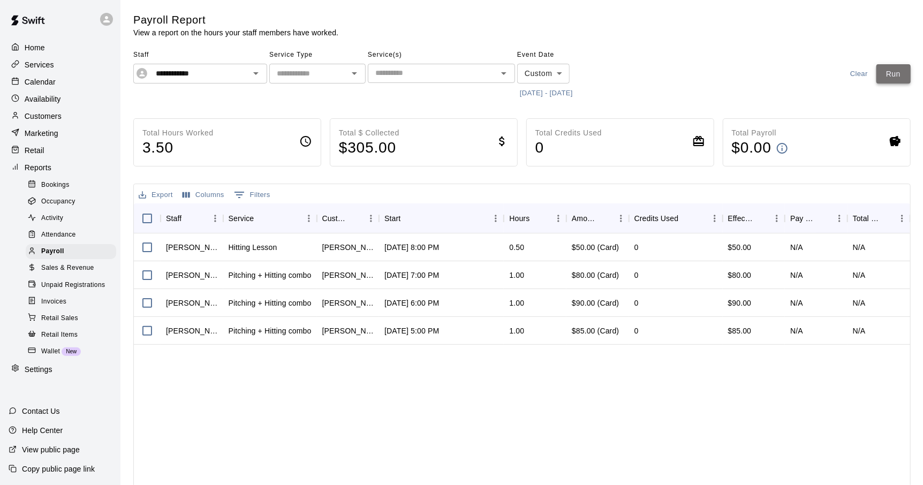
click at [888, 73] on button "Run" at bounding box center [894, 74] width 34 height 20
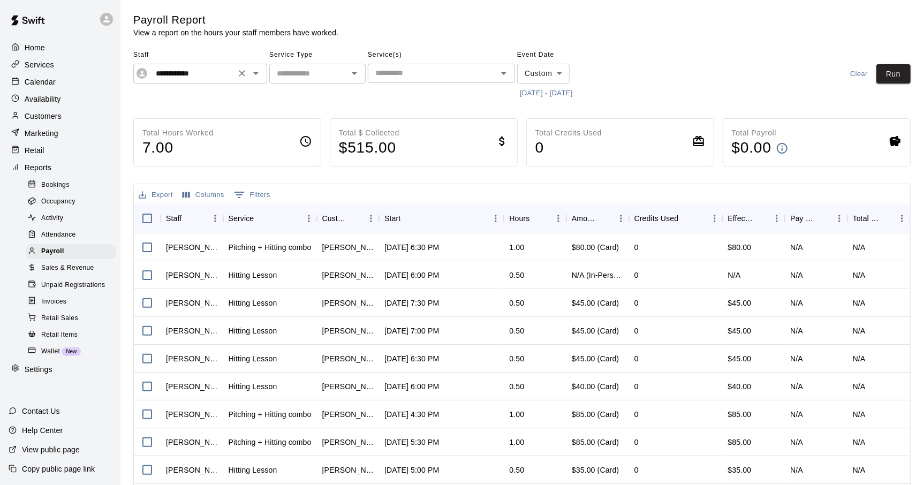
click at [245, 72] on icon "Clear" at bounding box center [242, 73] width 11 height 11
click at [257, 76] on icon "Open" at bounding box center [256, 73] width 13 height 13
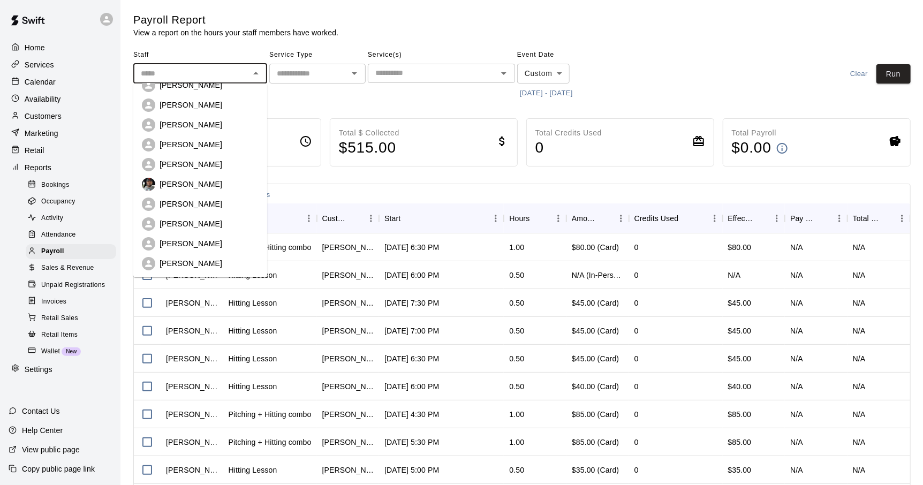
click at [221, 217] on div "[PERSON_NAME]" at bounding box center [200, 223] width 117 height 13
type input "**********"
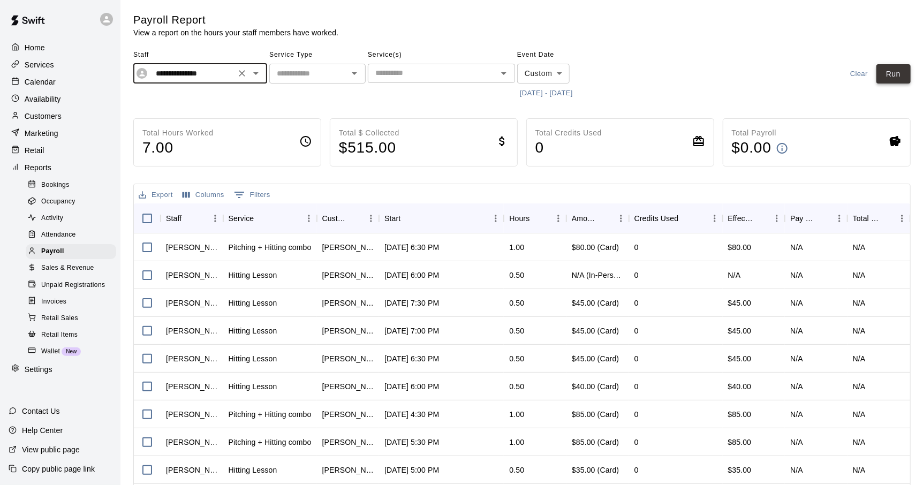
click at [905, 74] on button "Run" at bounding box center [894, 74] width 34 height 20
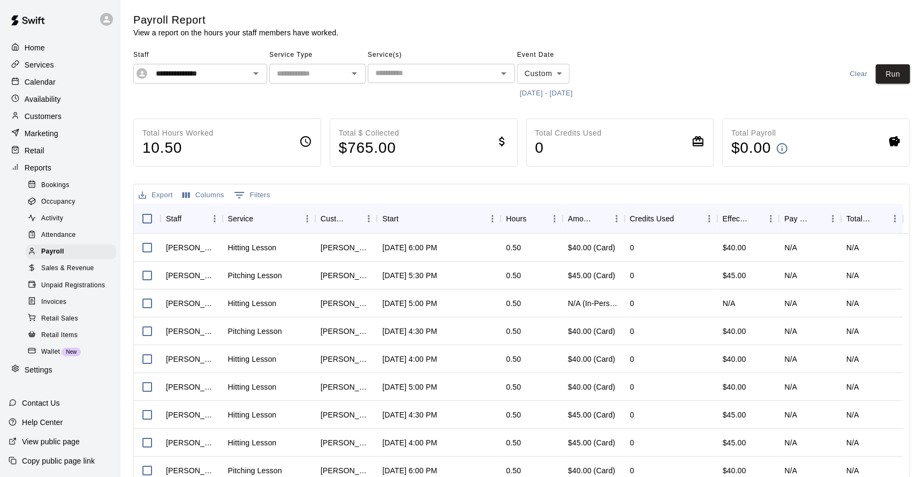
click at [542, 97] on button "[DATE] - [DATE]" at bounding box center [546, 93] width 58 height 17
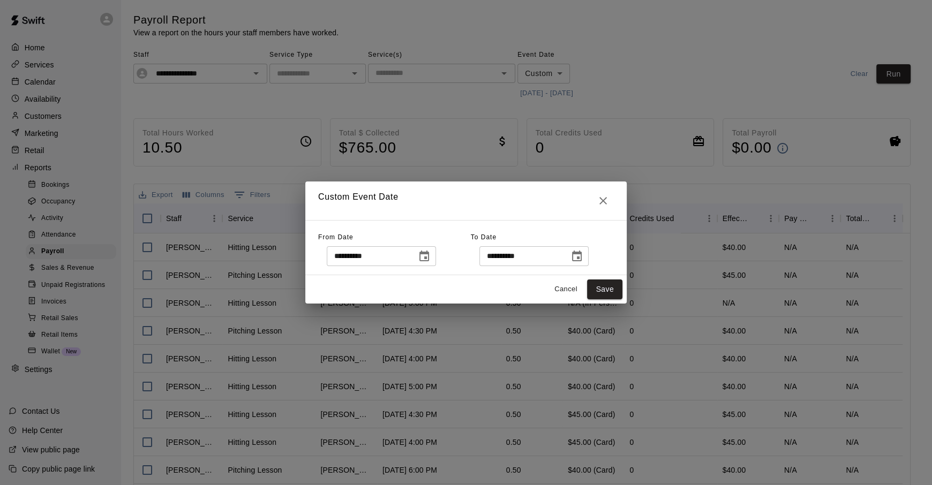
click at [429, 257] on icon "Choose date, selected date is Sep 4, 2025" at bounding box center [424, 256] width 10 height 11
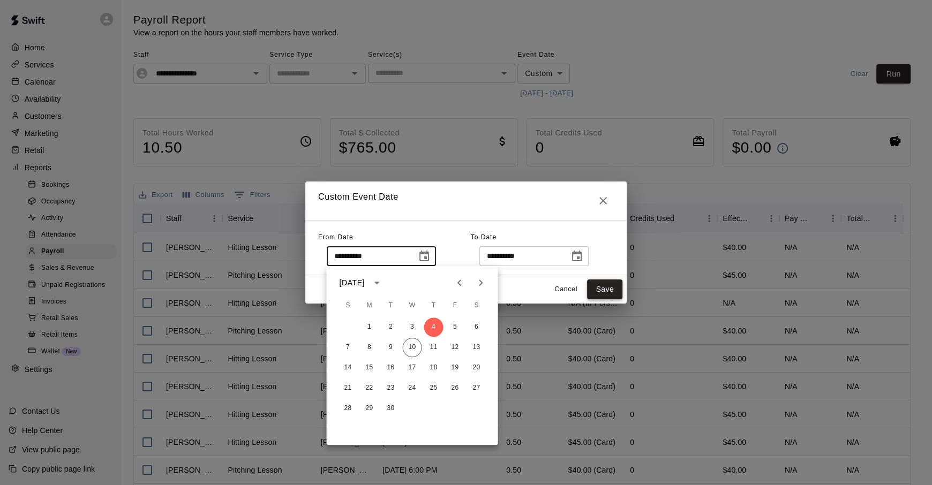
click at [599, 289] on button "Save" at bounding box center [604, 290] width 35 height 20
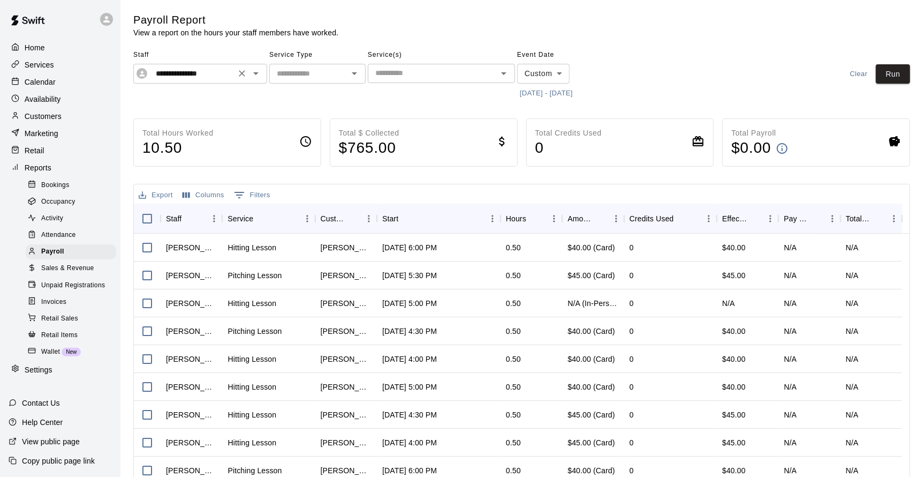
click at [241, 75] on icon "Clear" at bounding box center [242, 73] width 11 height 11
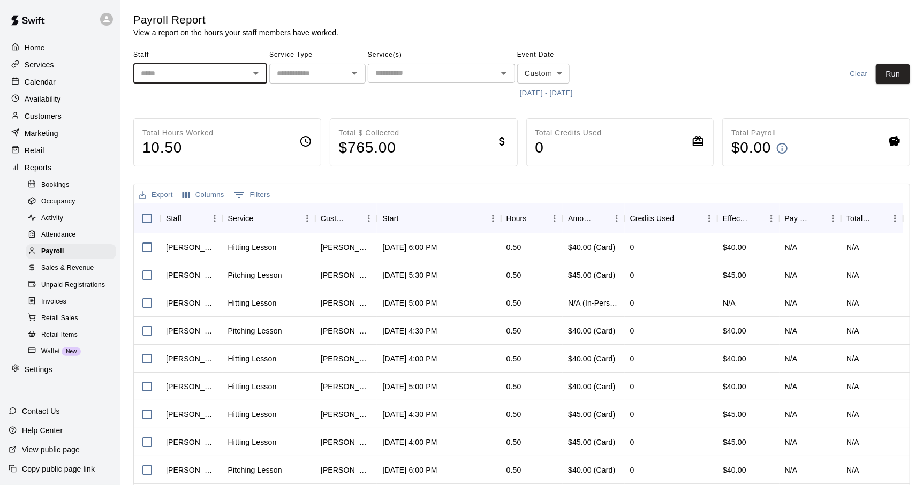
click at [253, 73] on icon "Open" at bounding box center [256, 73] width 13 height 13
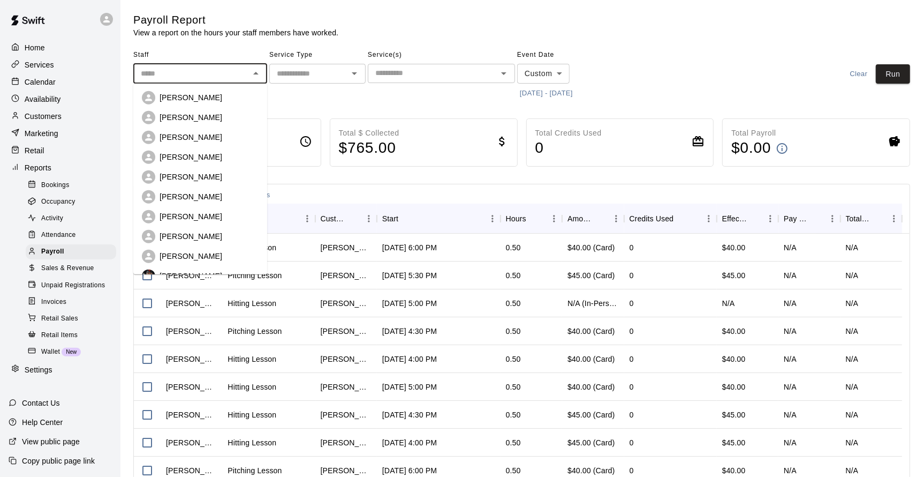
click at [210, 233] on div "[PERSON_NAME]" at bounding box center [209, 236] width 99 height 11
type input "**********"
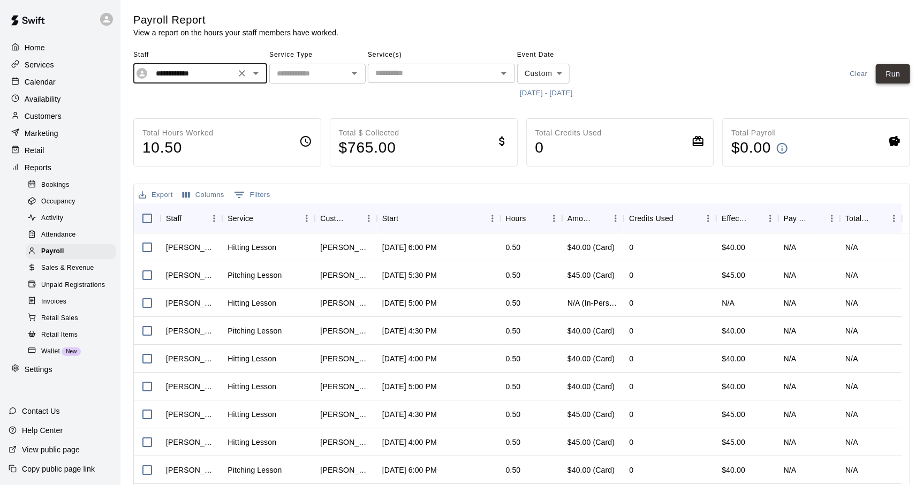
click at [893, 76] on button "Run" at bounding box center [893, 74] width 34 height 20
